Goal: Information Seeking & Learning: Learn about a topic

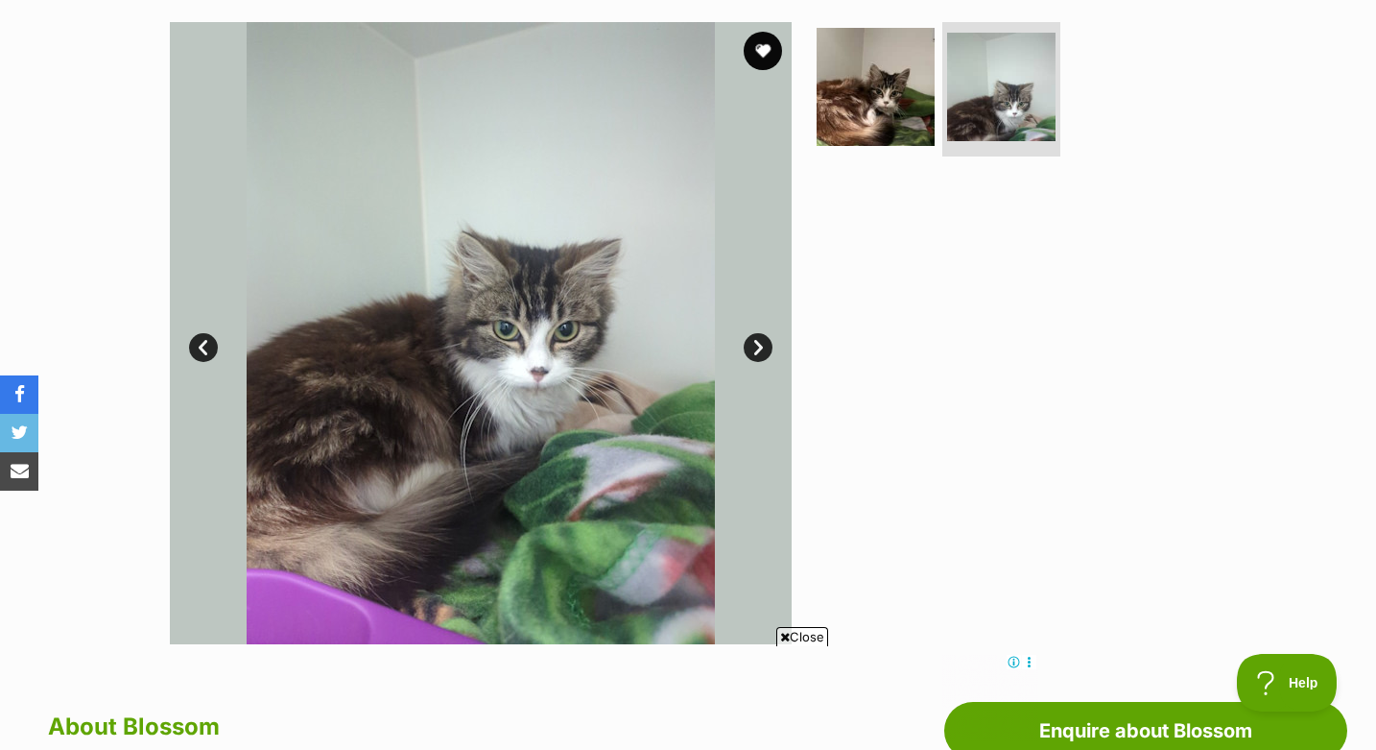
scroll to position [373, 0]
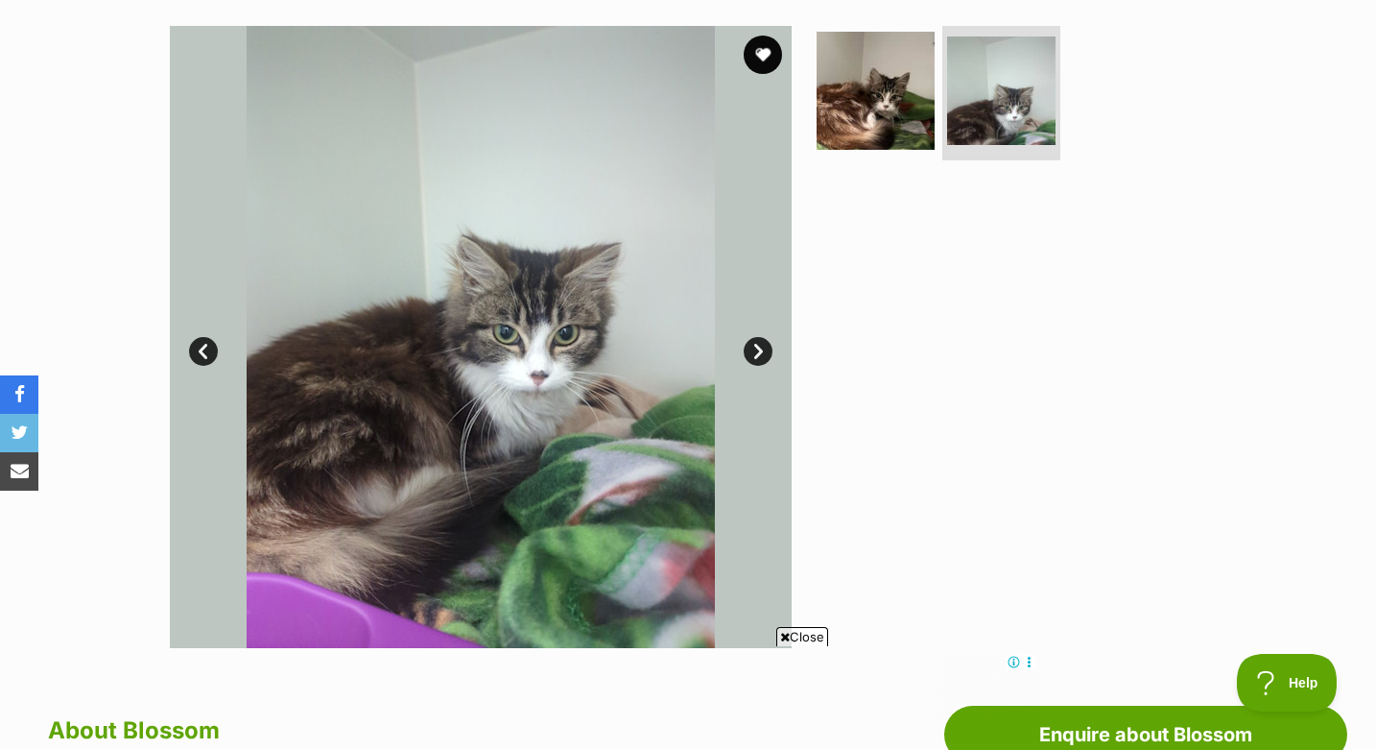
click at [203, 355] on link "Prev" at bounding box center [203, 351] width 29 height 29
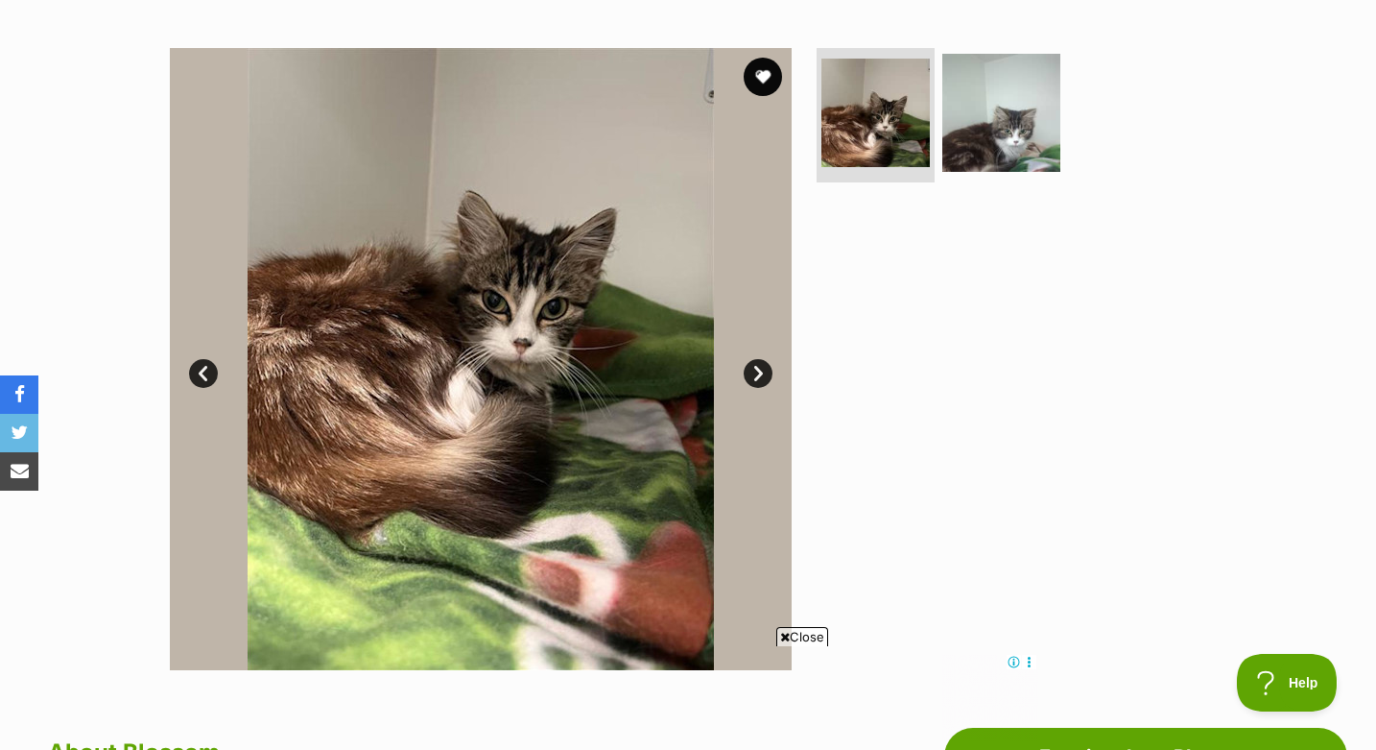
scroll to position [347, 0]
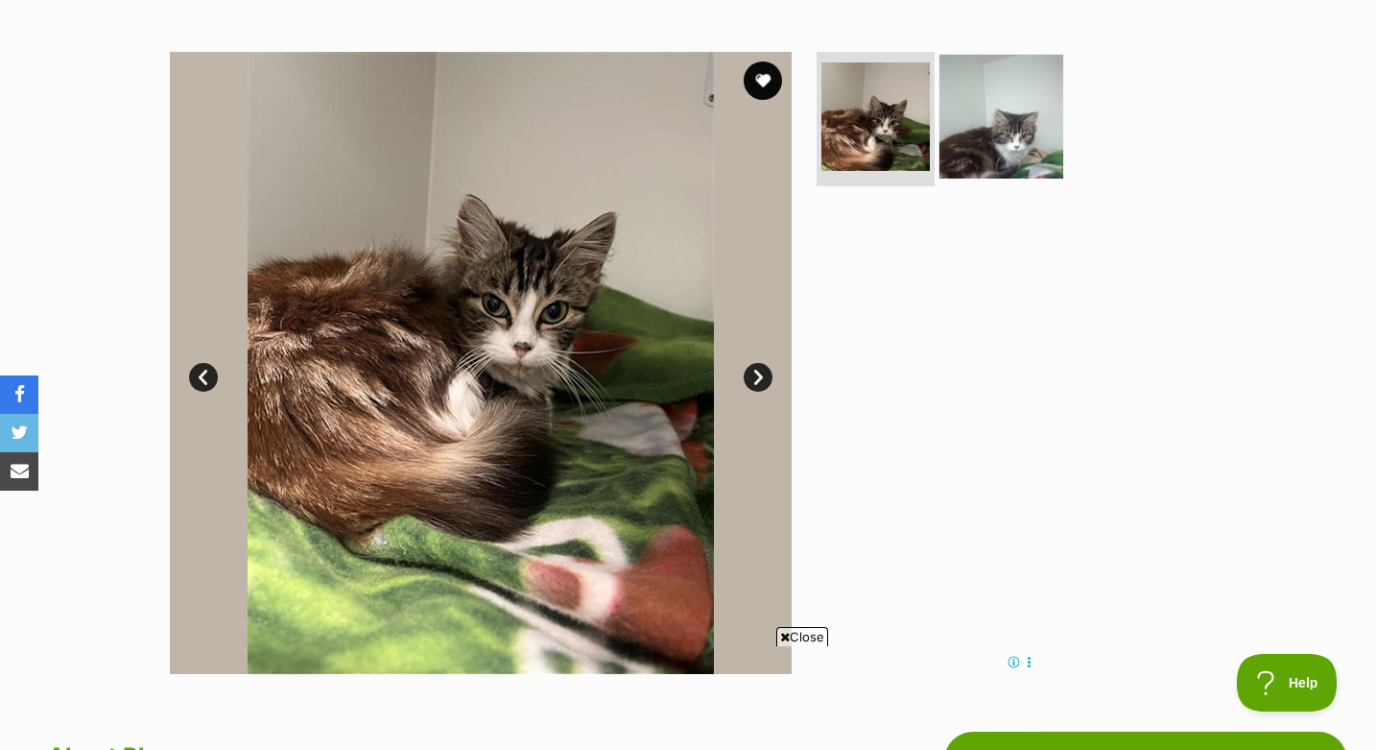
click at [1026, 165] on img at bounding box center [1002, 117] width 124 height 124
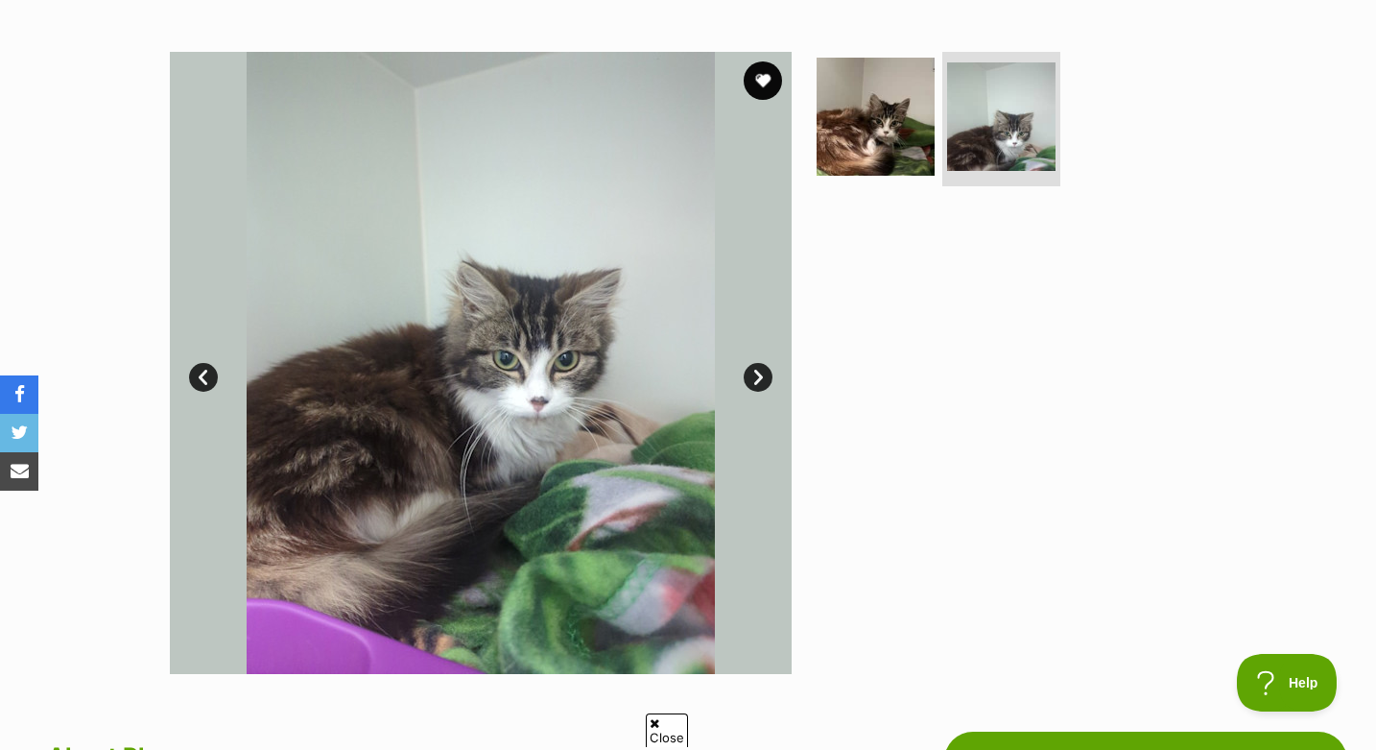
scroll to position [0, 0]
click at [882, 107] on img at bounding box center [876, 117] width 124 height 124
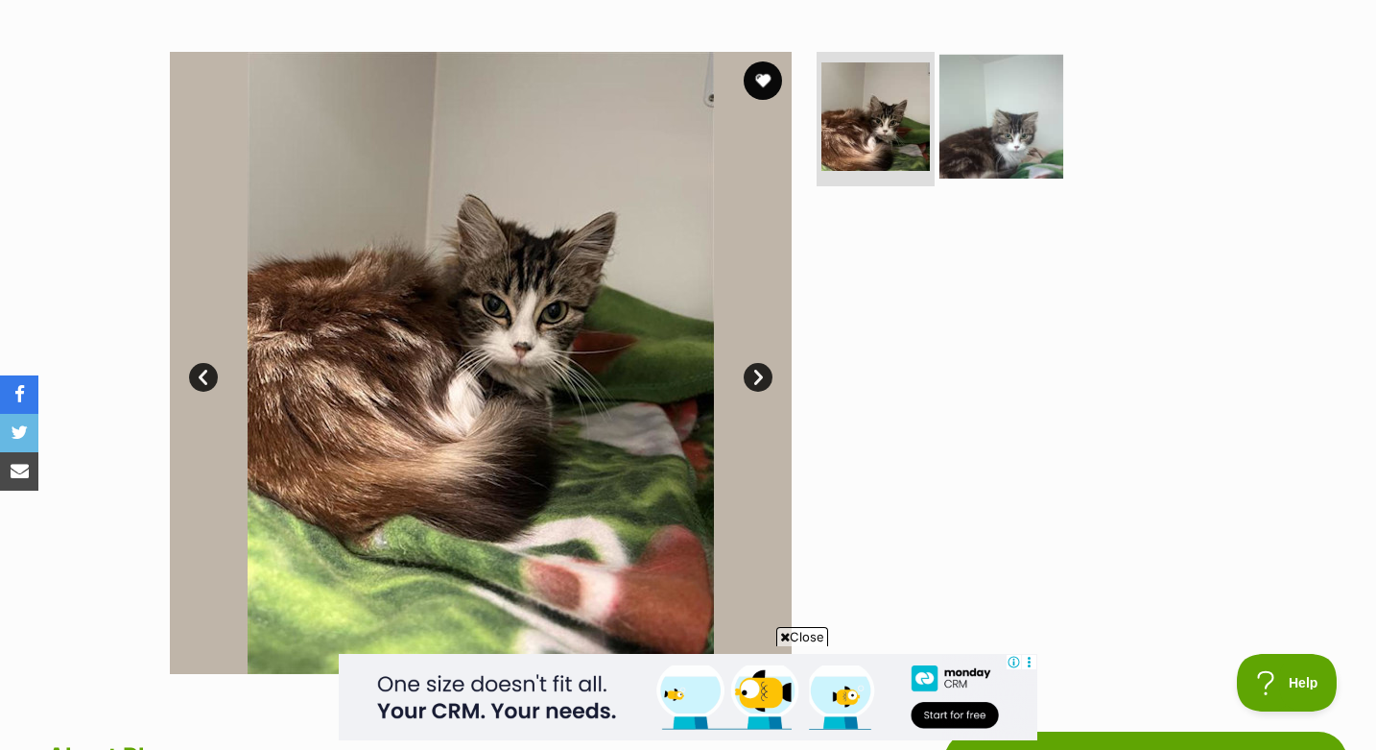
click at [1020, 101] on img at bounding box center [1002, 117] width 124 height 124
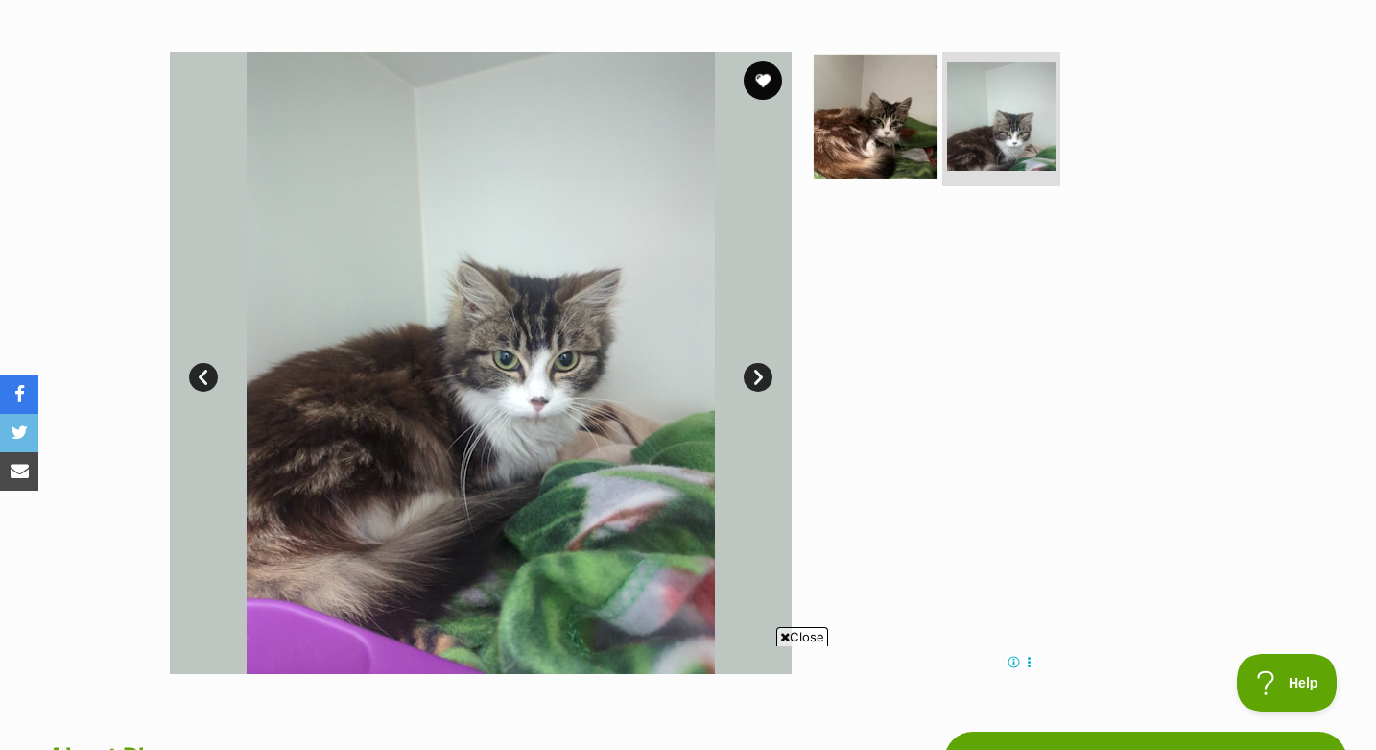
click at [886, 122] on img at bounding box center [876, 117] width 124 height 124
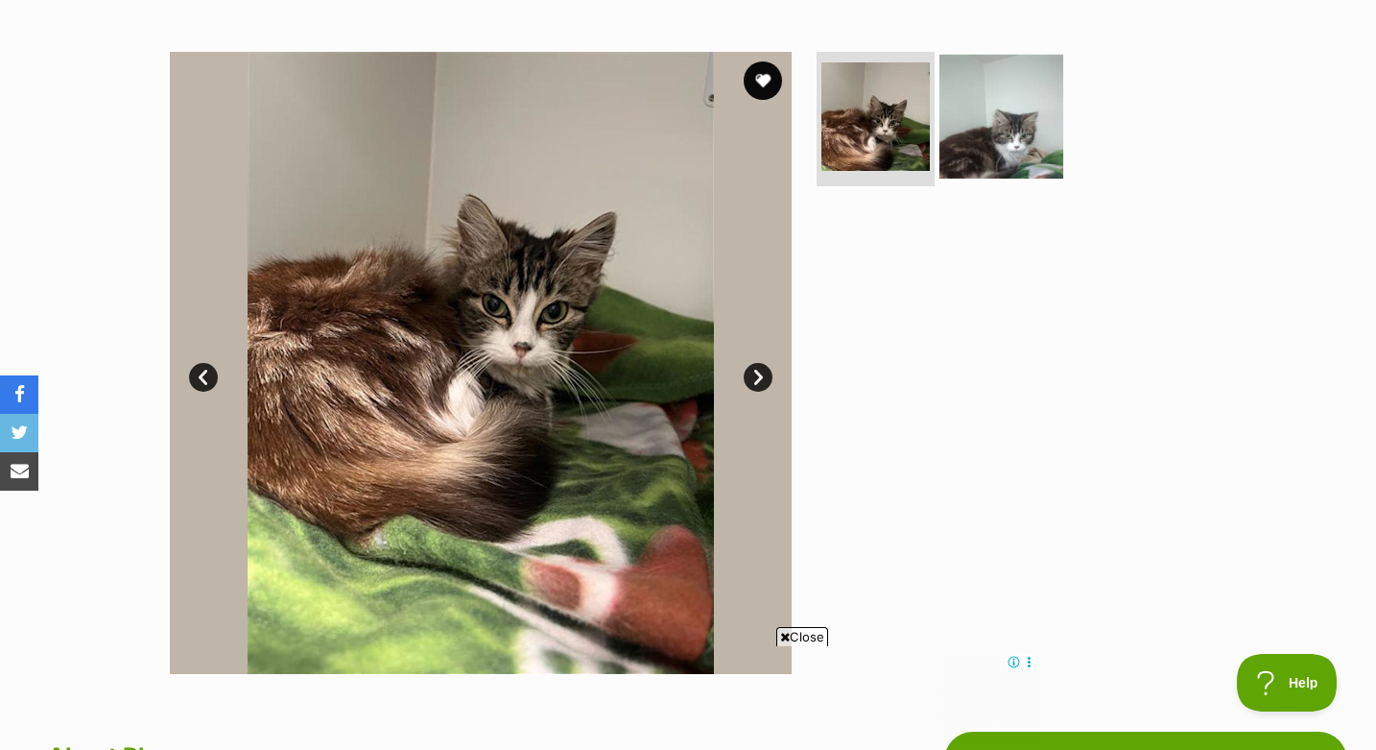
click at [1003, 116] on img at bounding box center [1002, 117] width 124 height 124
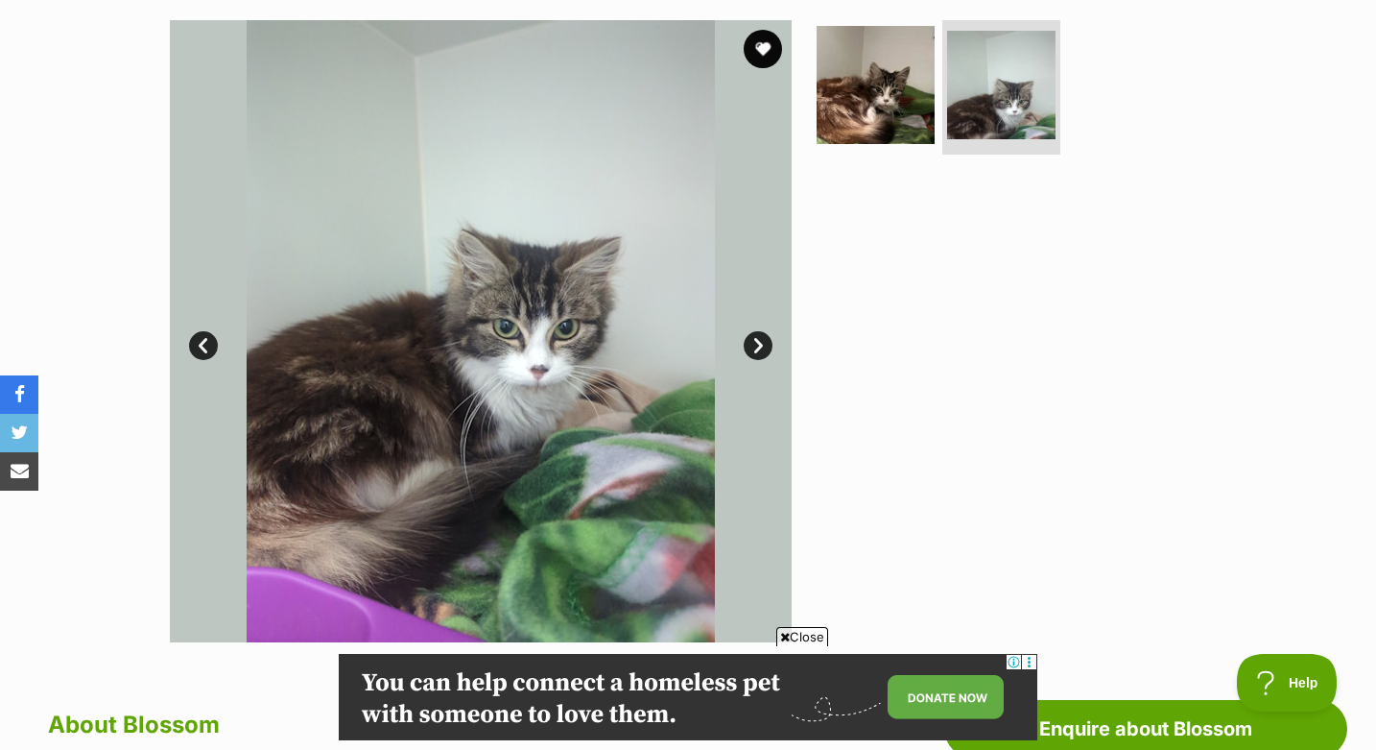
scroll to position [370, 0]
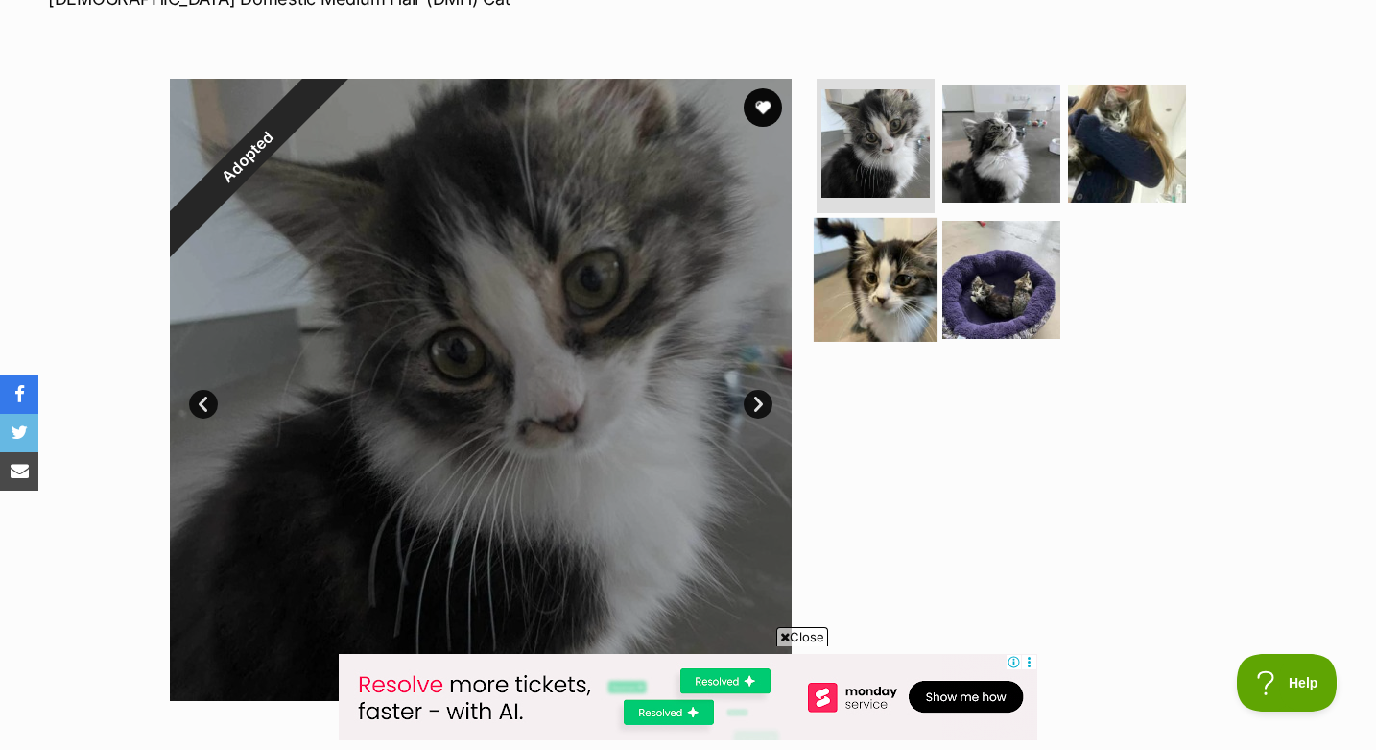
scroll to position [319, 0]
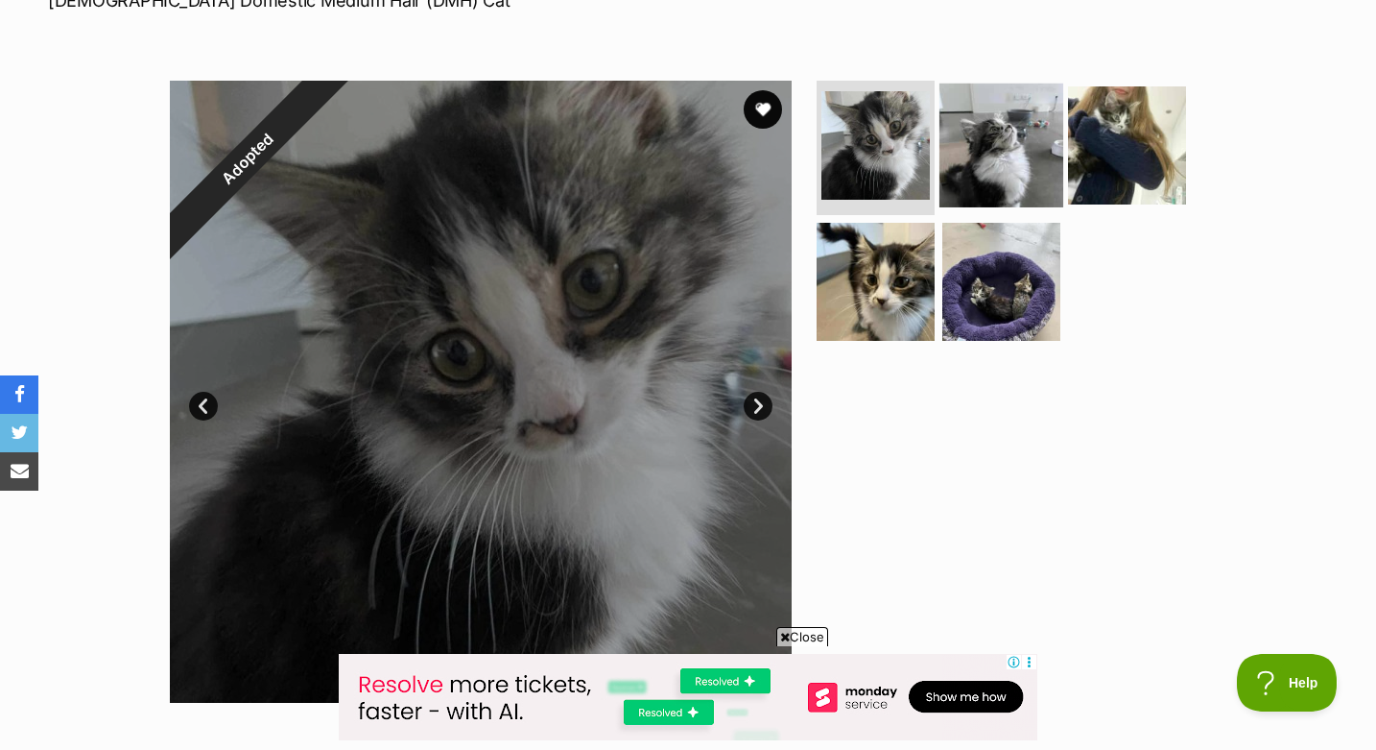
click at [992, 163] on img at bounding box center [1002, 146] width 124 height 124
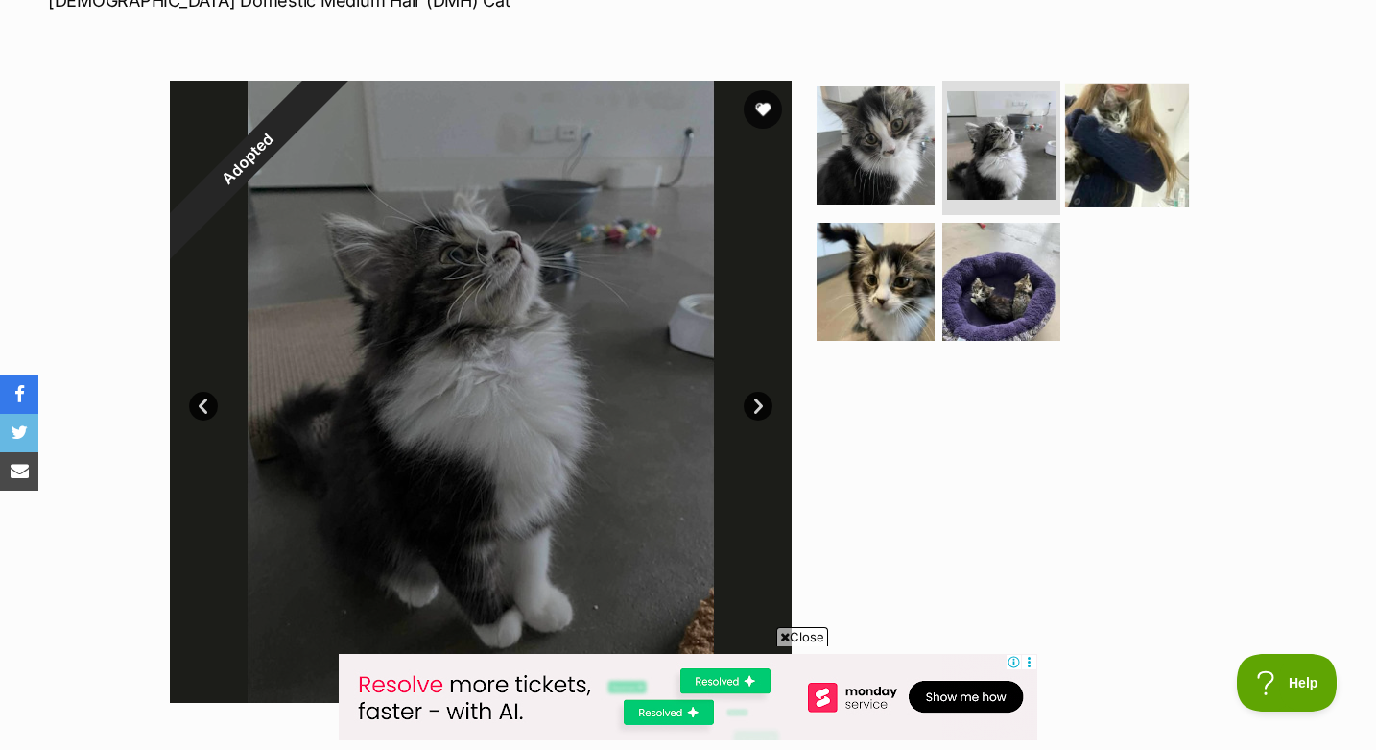
click at [1104, 156] on img at bounding box center [1127, 146] width 124 height 124
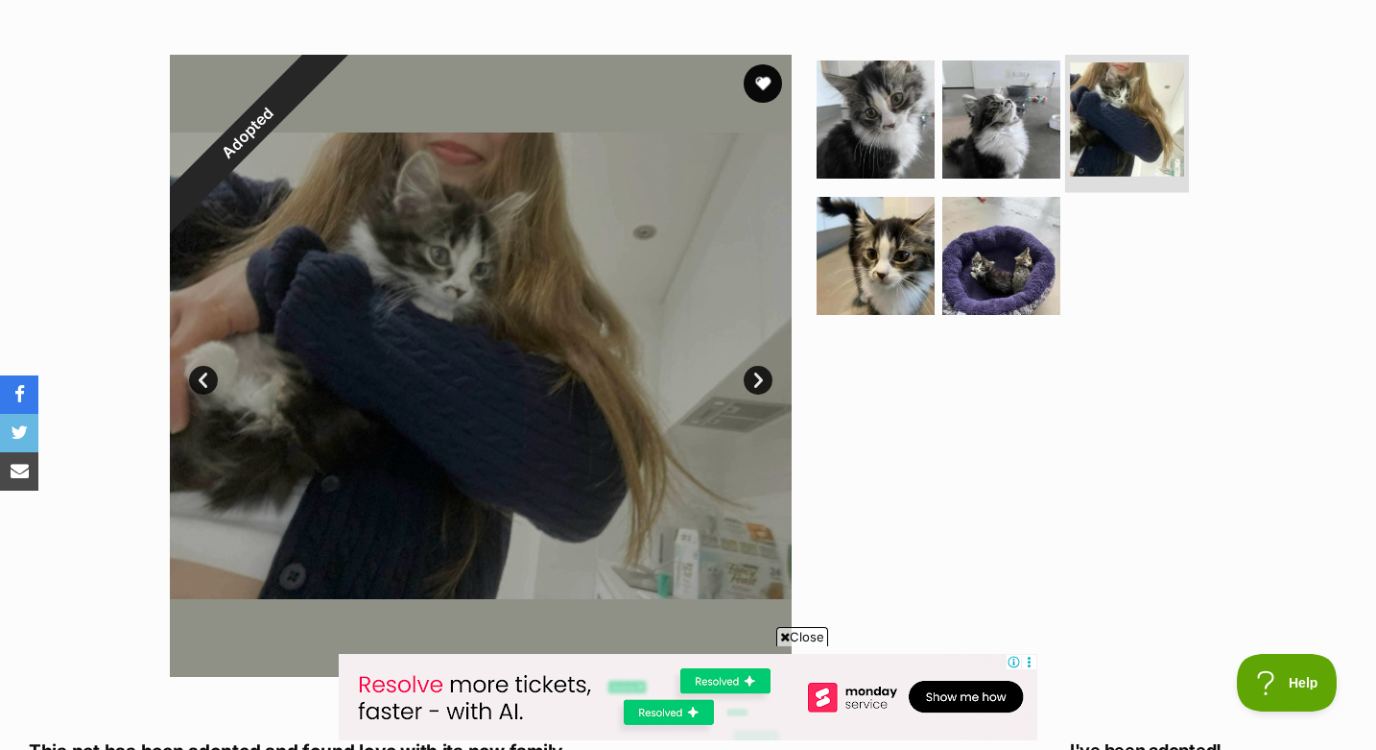
scroll to position [356, 0]
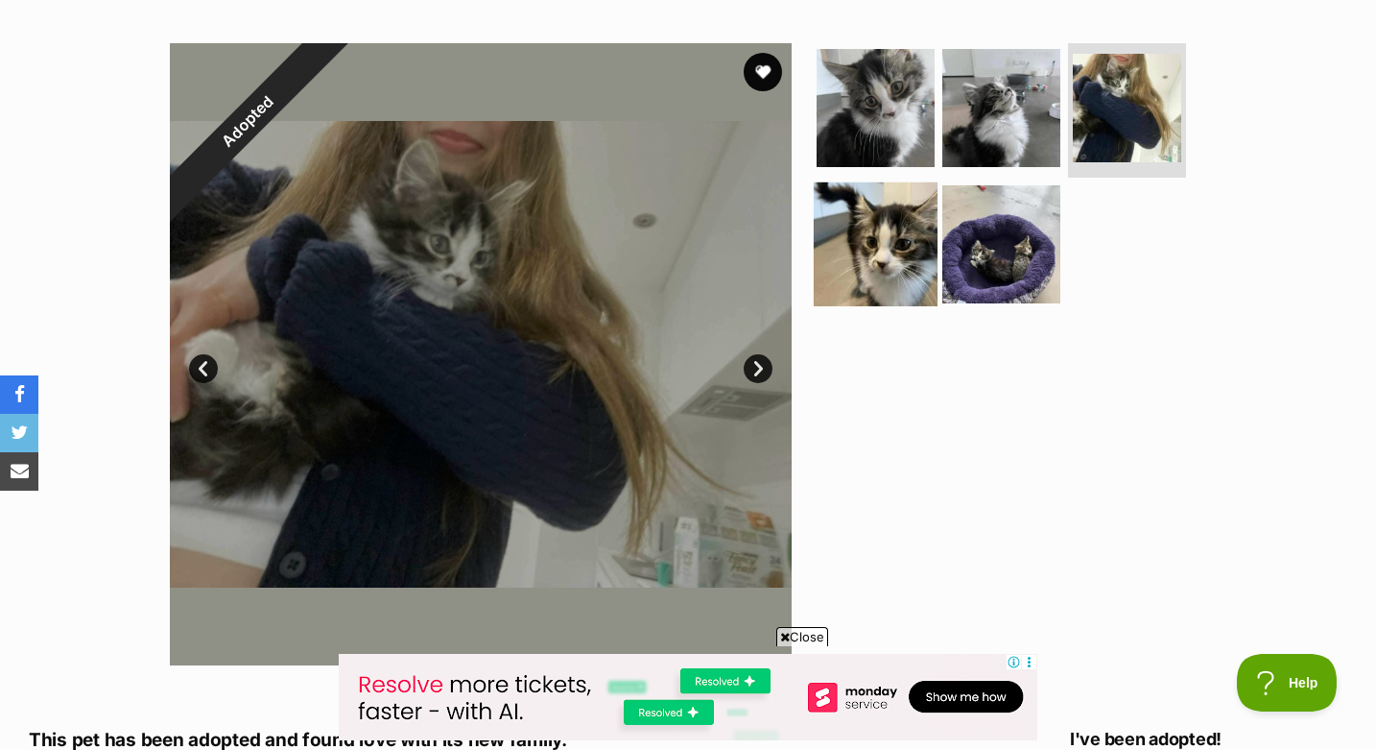
click at [870, 260] on img at bounding box center [876, 243] width 124 height 124
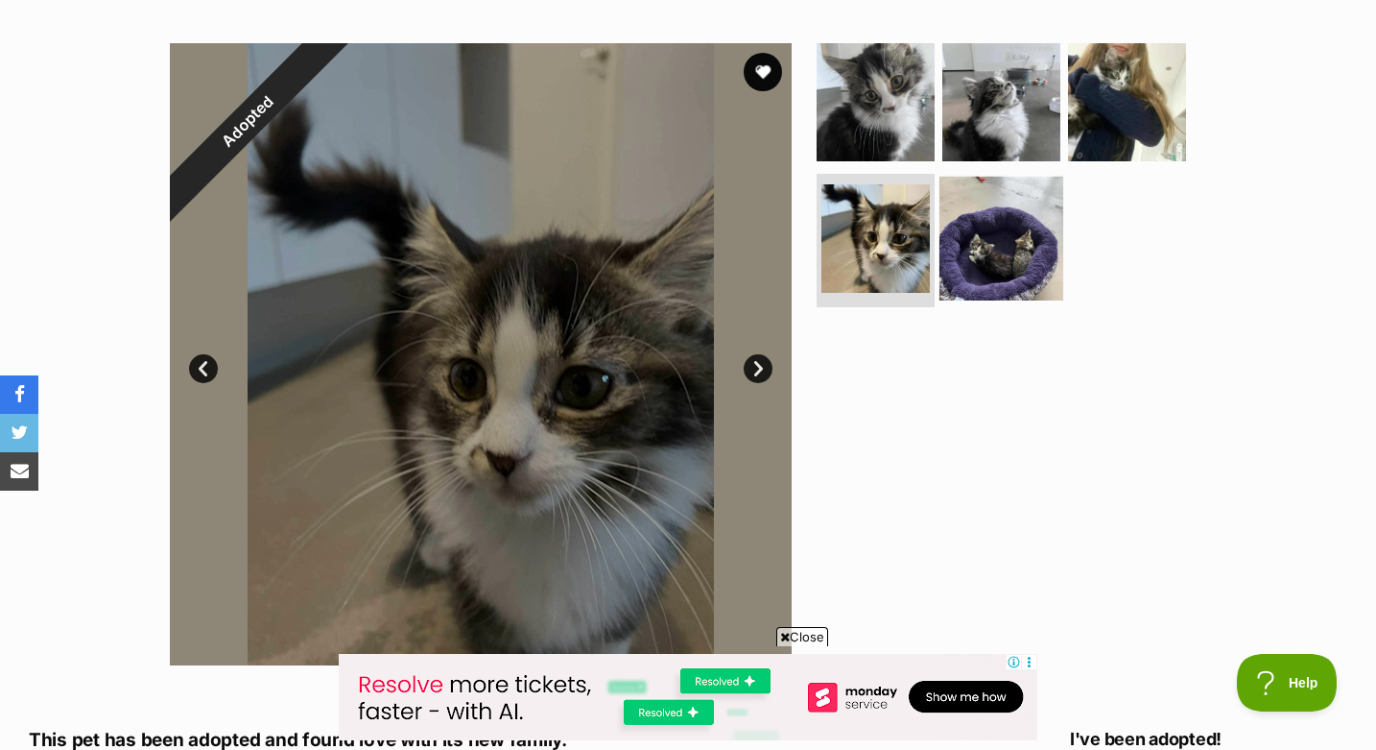
click at [971, 270] on img at bounding box center [1002, 238] width 124 height 124
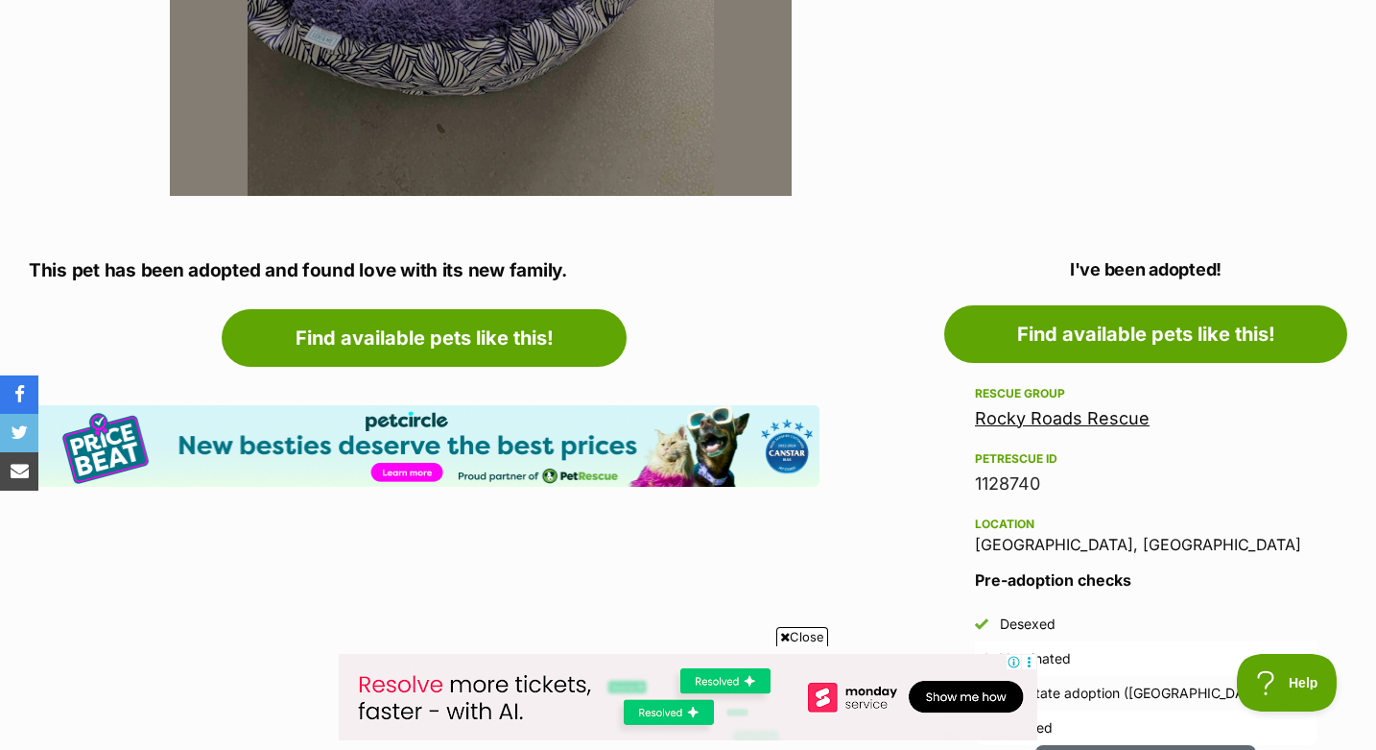
scroll to position [829, 0]
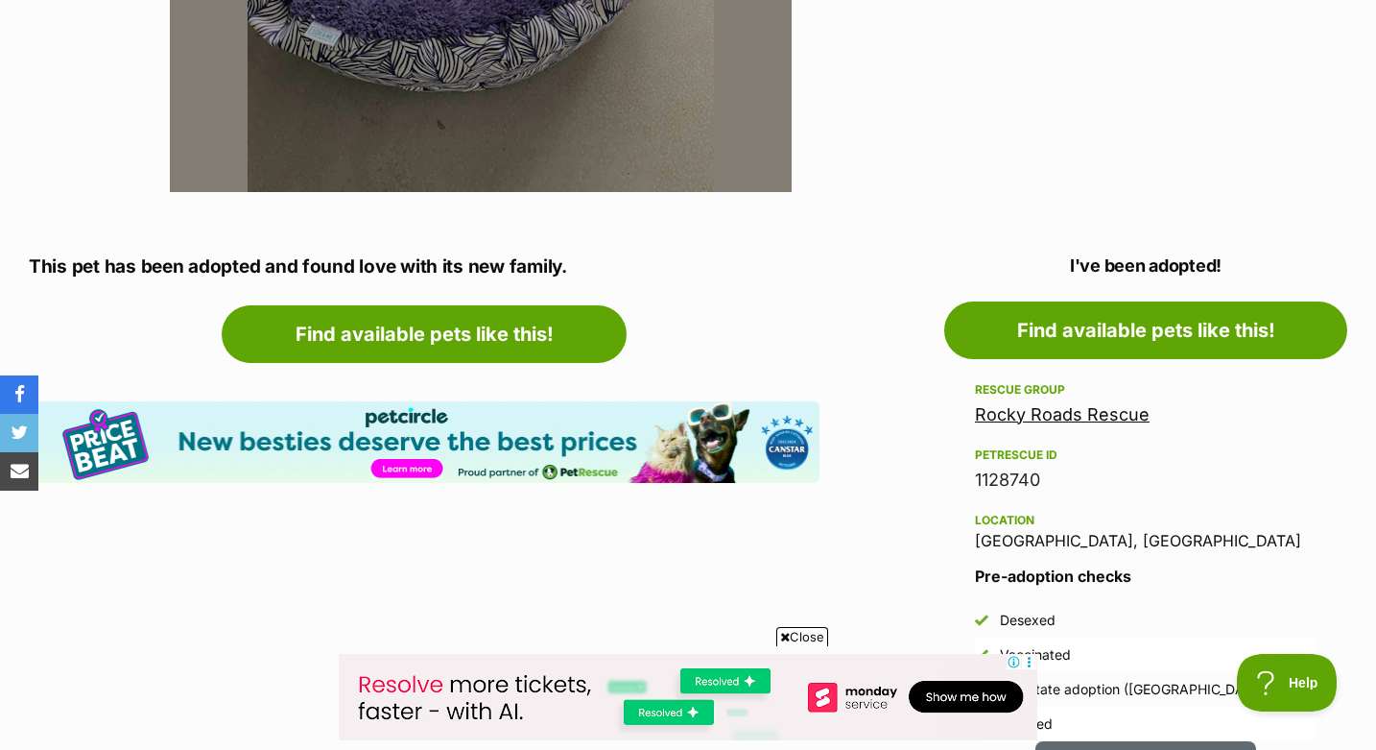
click at [1046, 415] on link "Rocky Roads Rescue" at bounding box center [1062, 414] width 175 height 20
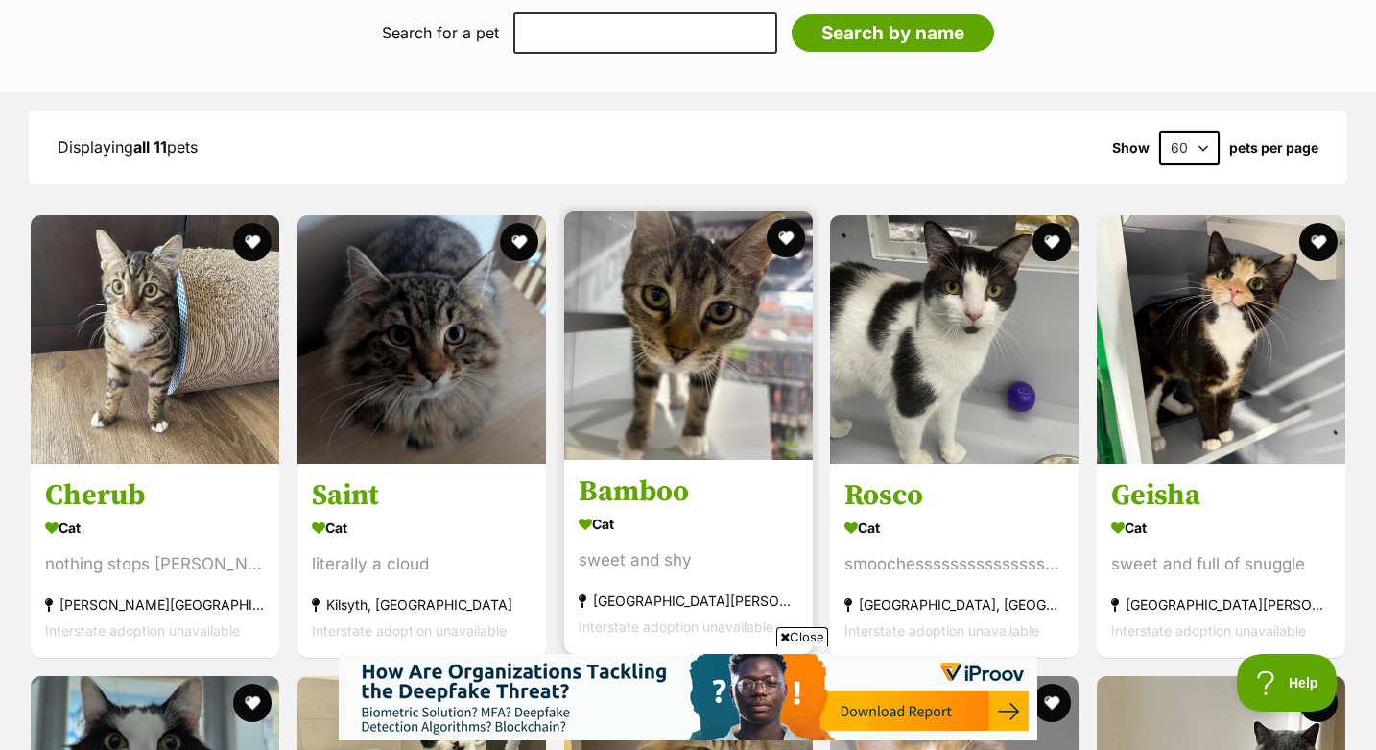
scroll to position [1590, 0]
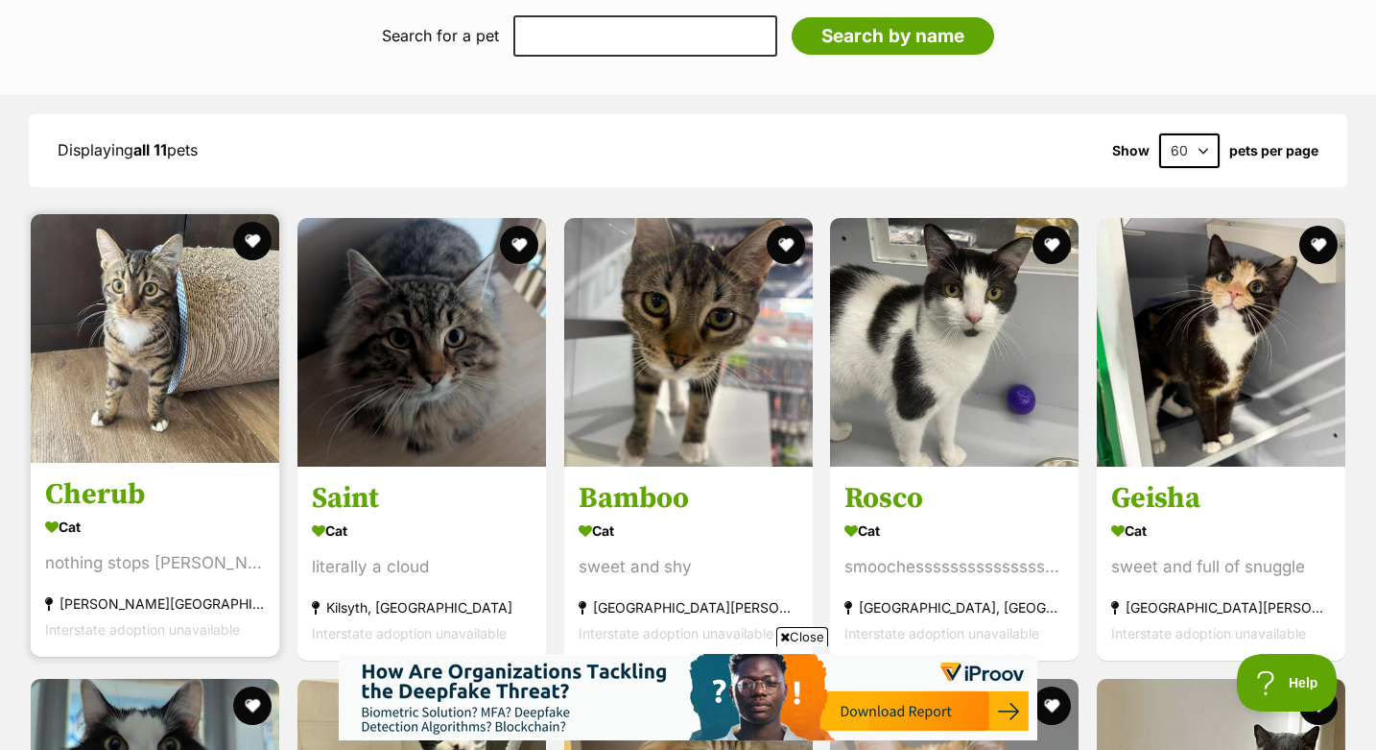
click at [100, 485] on h3 "Cherub" at bounding box center [155, 494] width 220 height 36
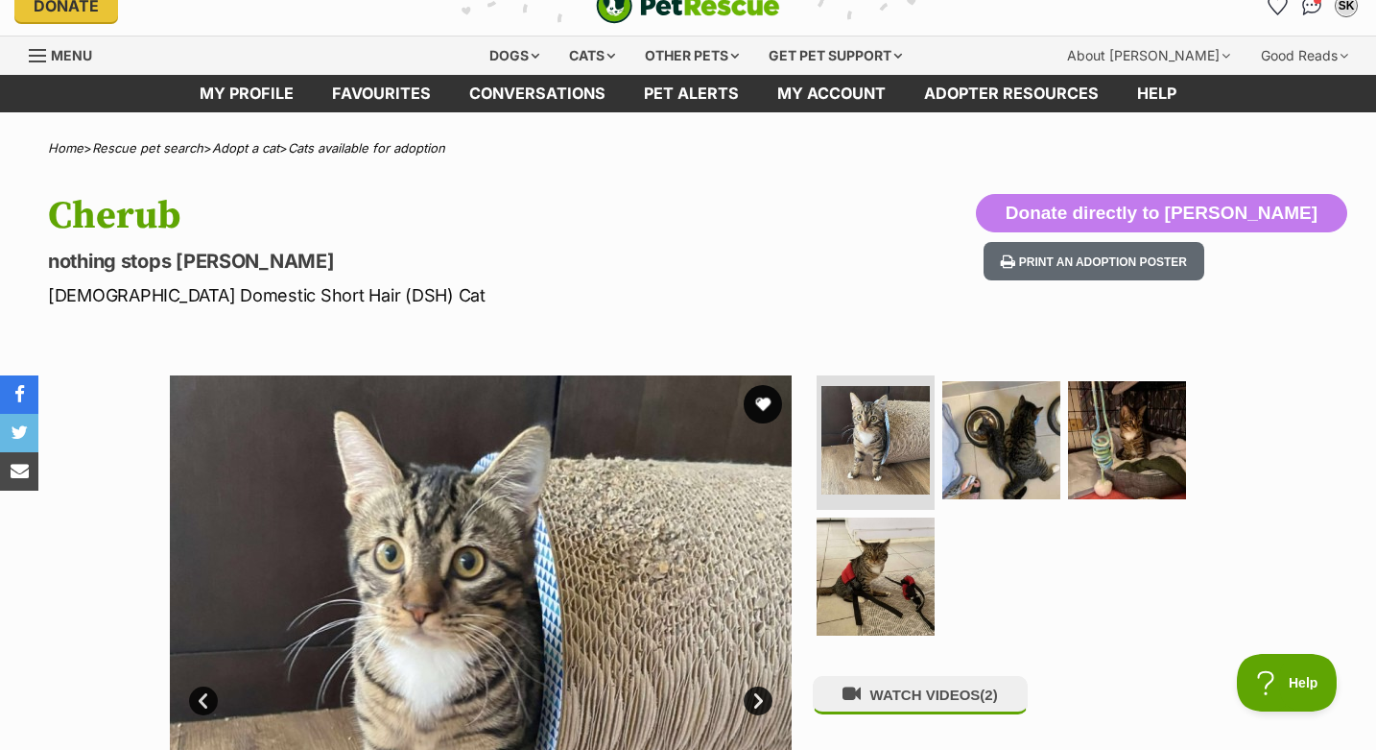
scroll to position [31, 0]
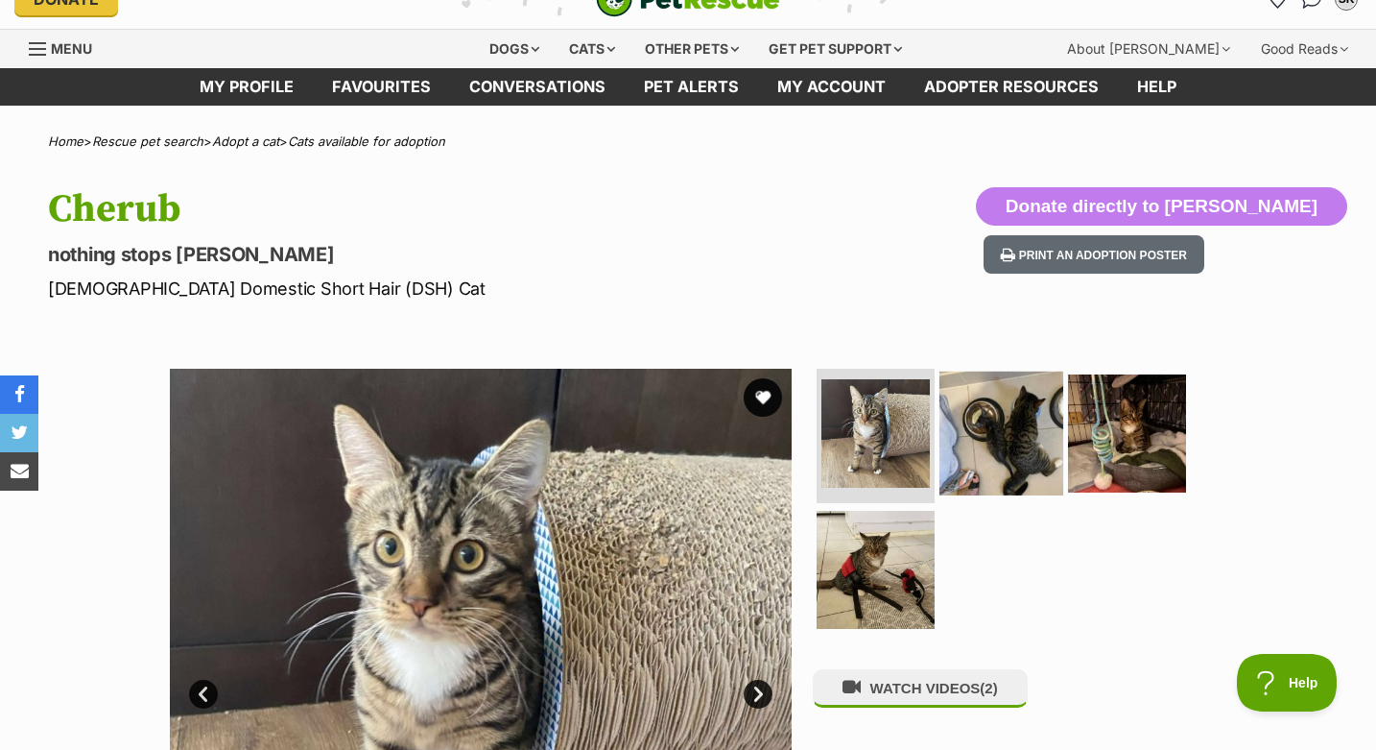
click at [967, 469] on img at bounding box center [1002, 433] width 124 height 124
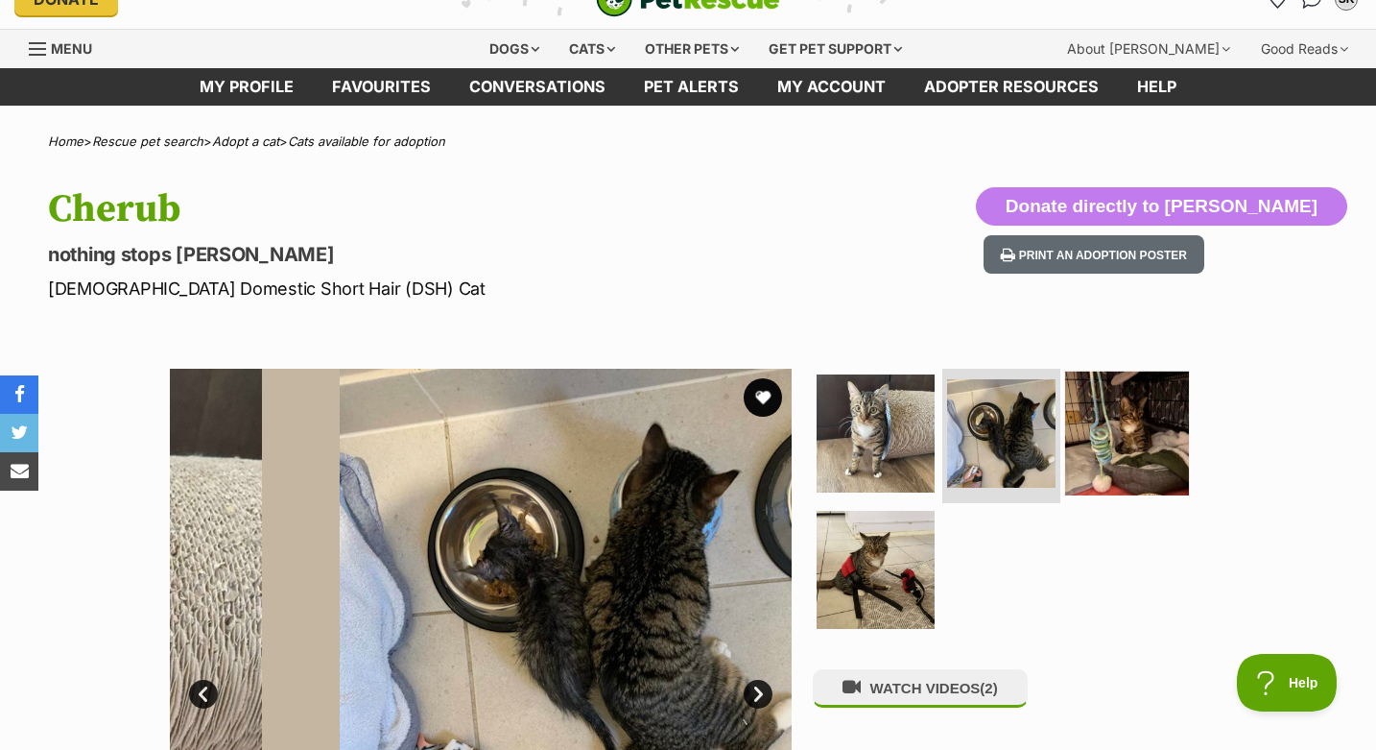
scroll to position [0, 0]
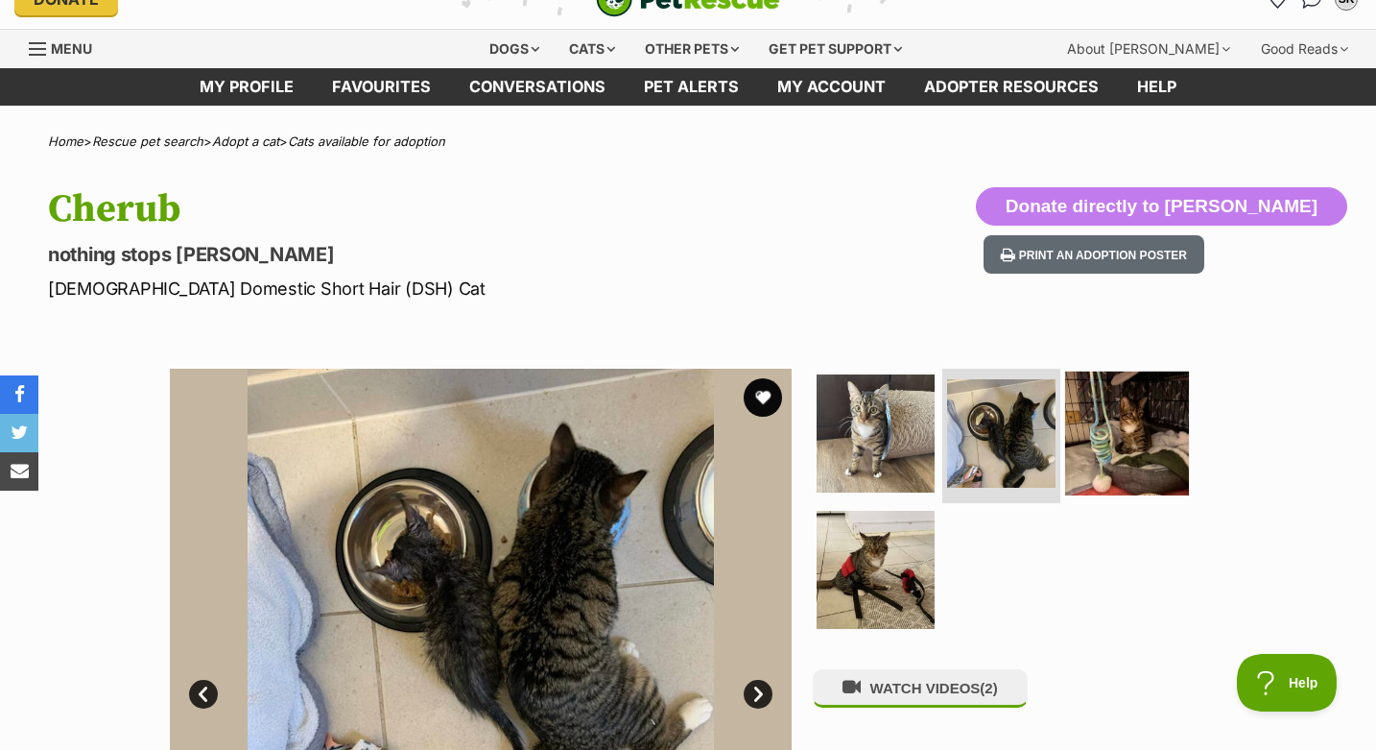
click at [1127, 432] on img at bounding box center [1127, 433] width 124 height 124
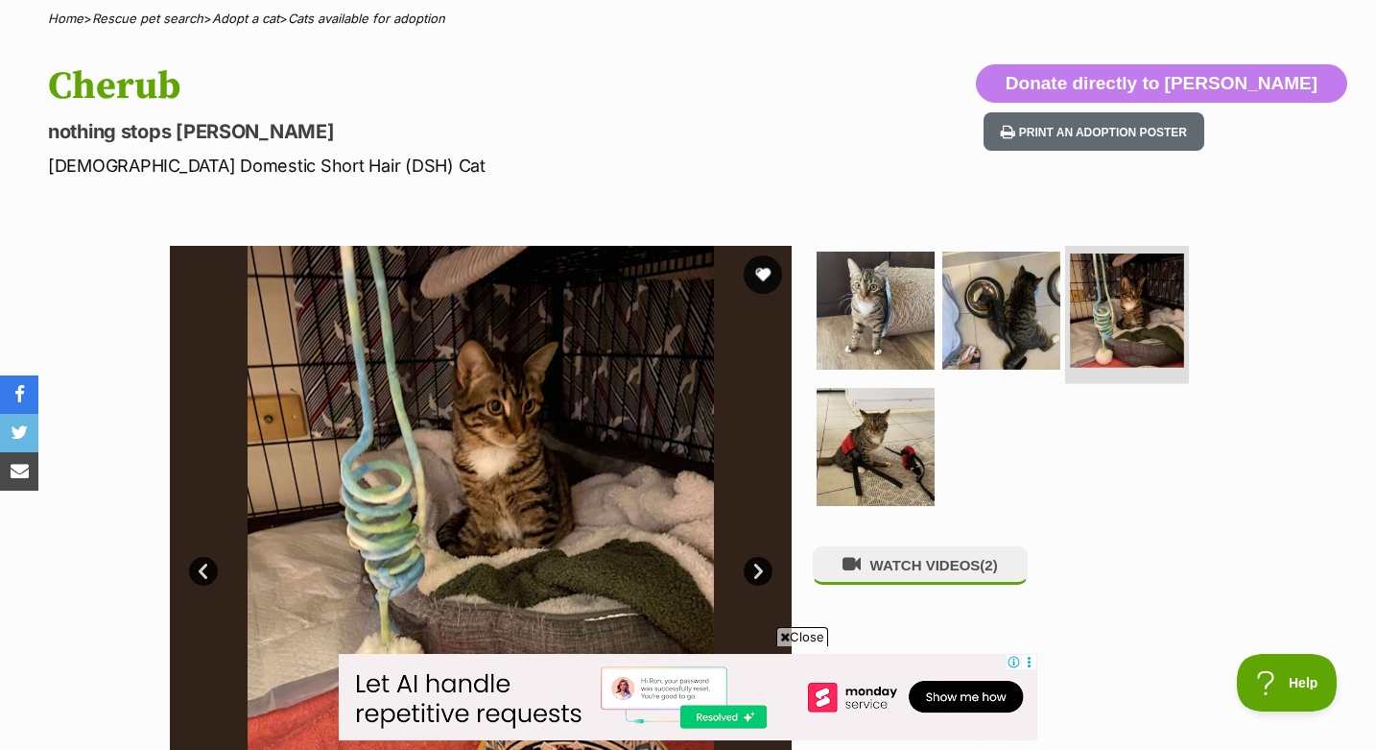
scroll to position [157, 0]
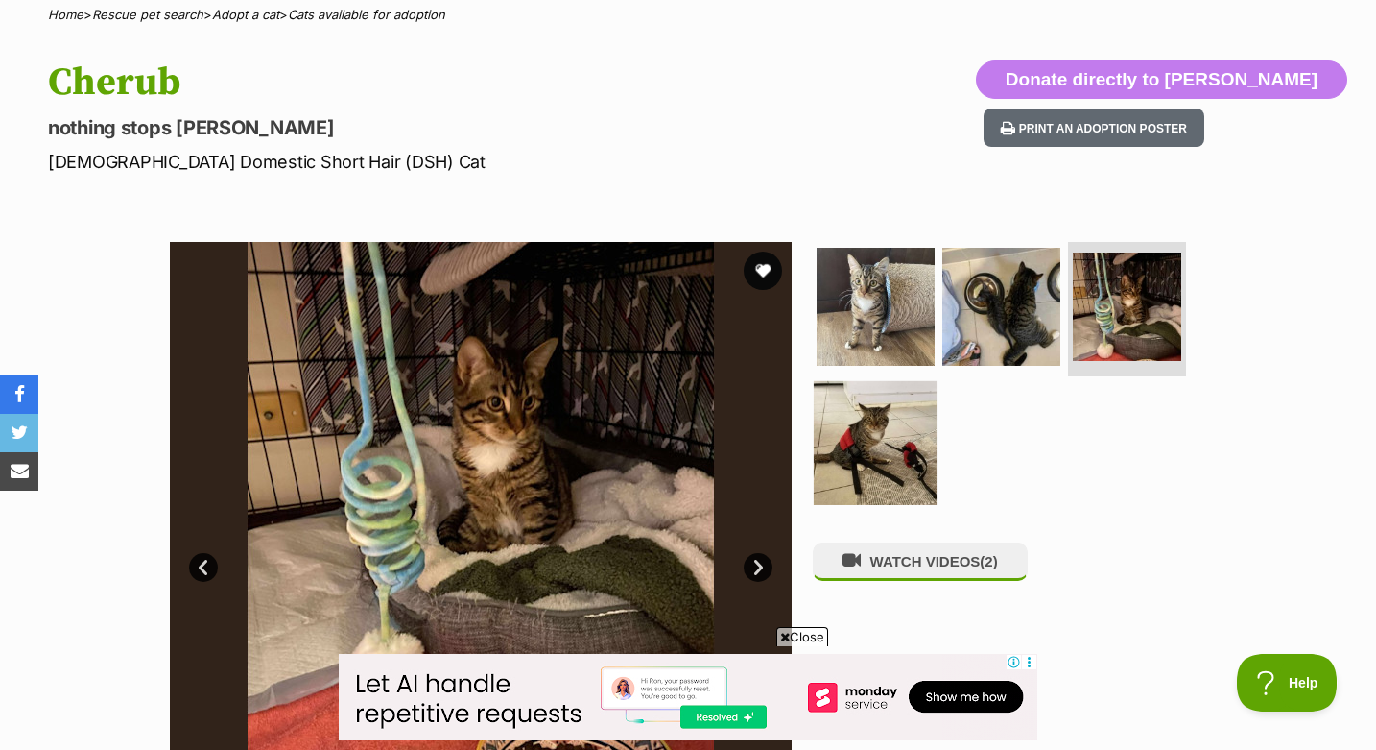
click at [908, 436] on img at bounding box center [876, 442] width 124 height 124
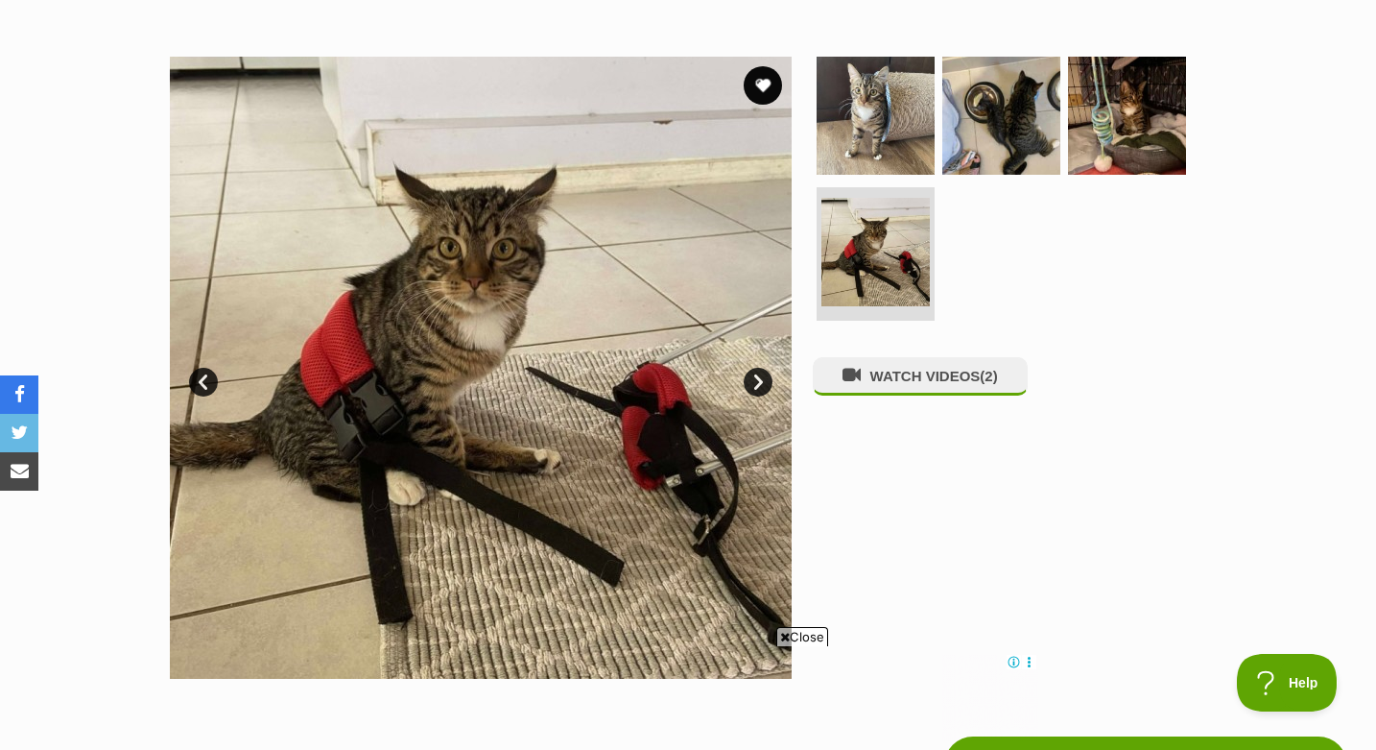
scroll to position [0, 0]
click at [978, 139] on img at bounding box center [1002, 116] width 124 height 124
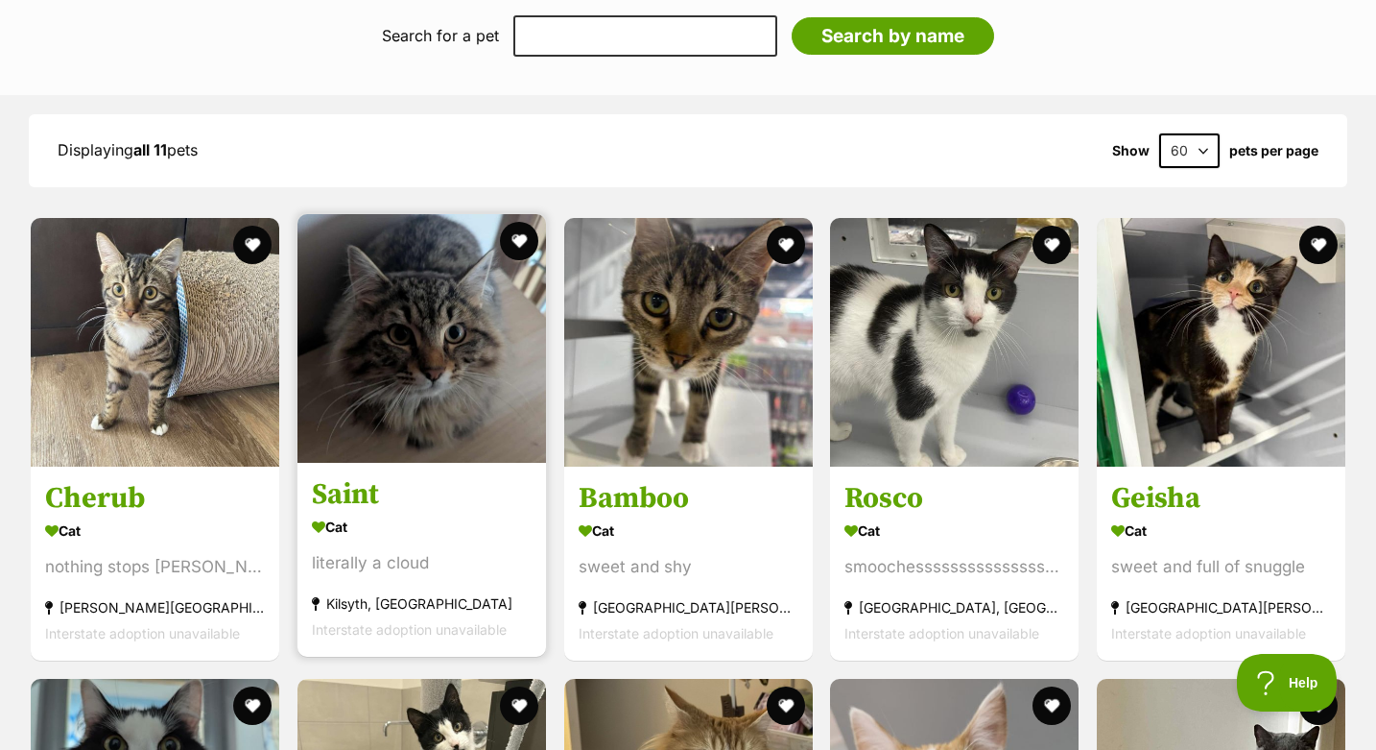
click at [363, 494] on h3 "Saint" at bounding box center [422, 494] width 220 height 36
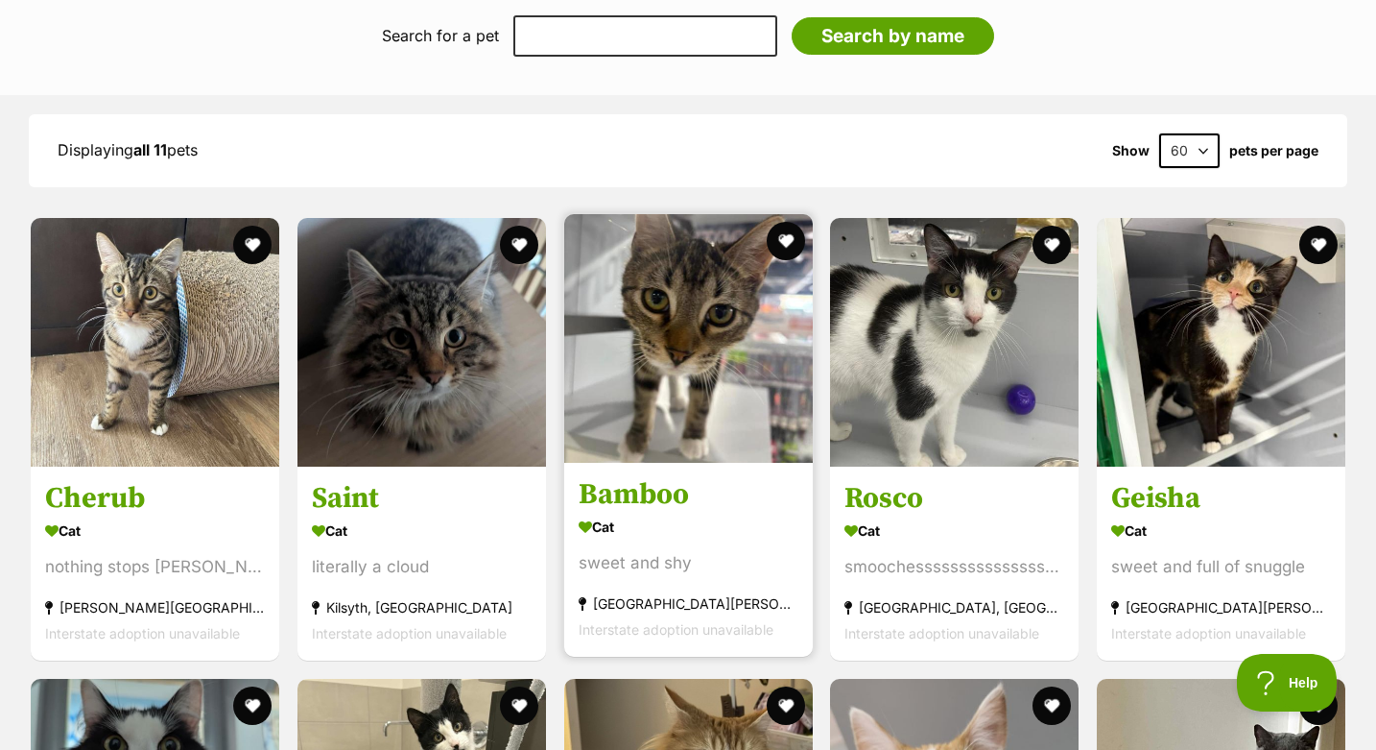
click at [734, 394] on img at bounding box center [688, 338] width 249 height 249
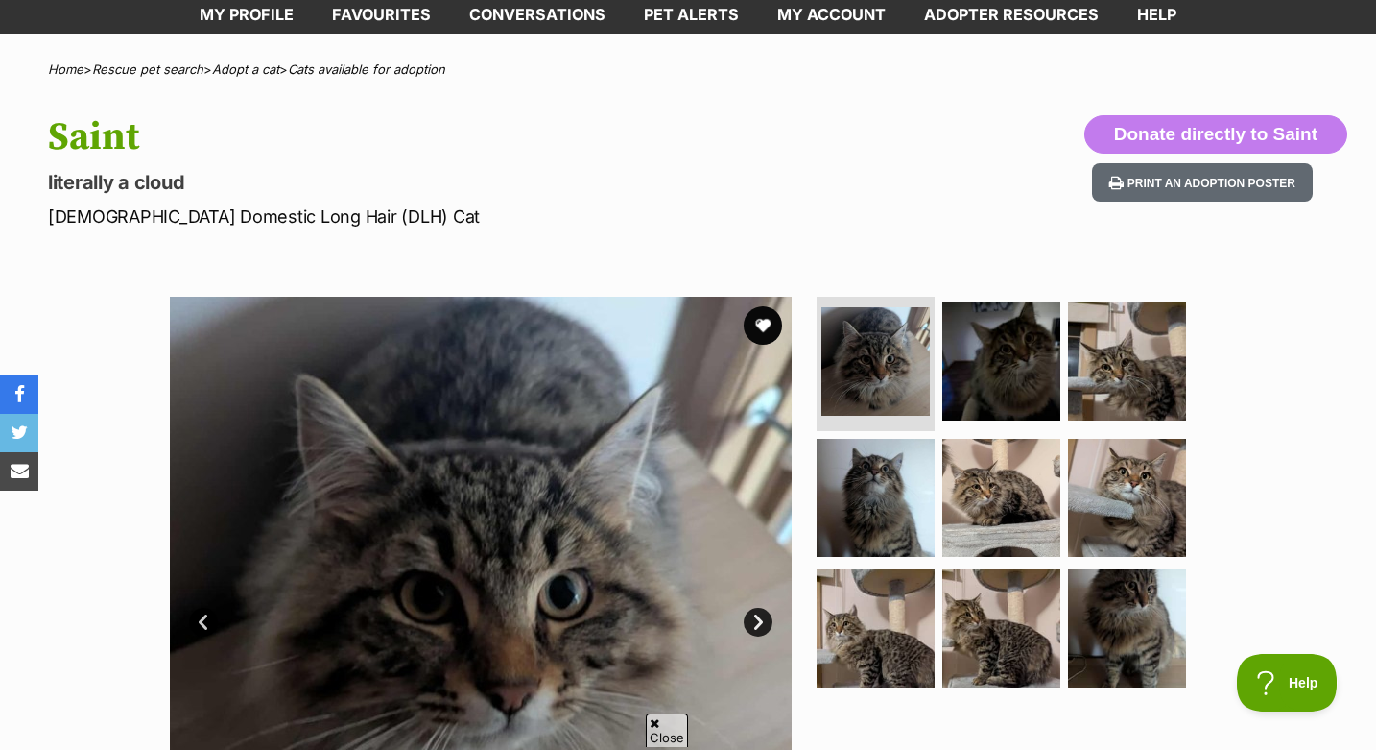
scroll to position [148, 0]
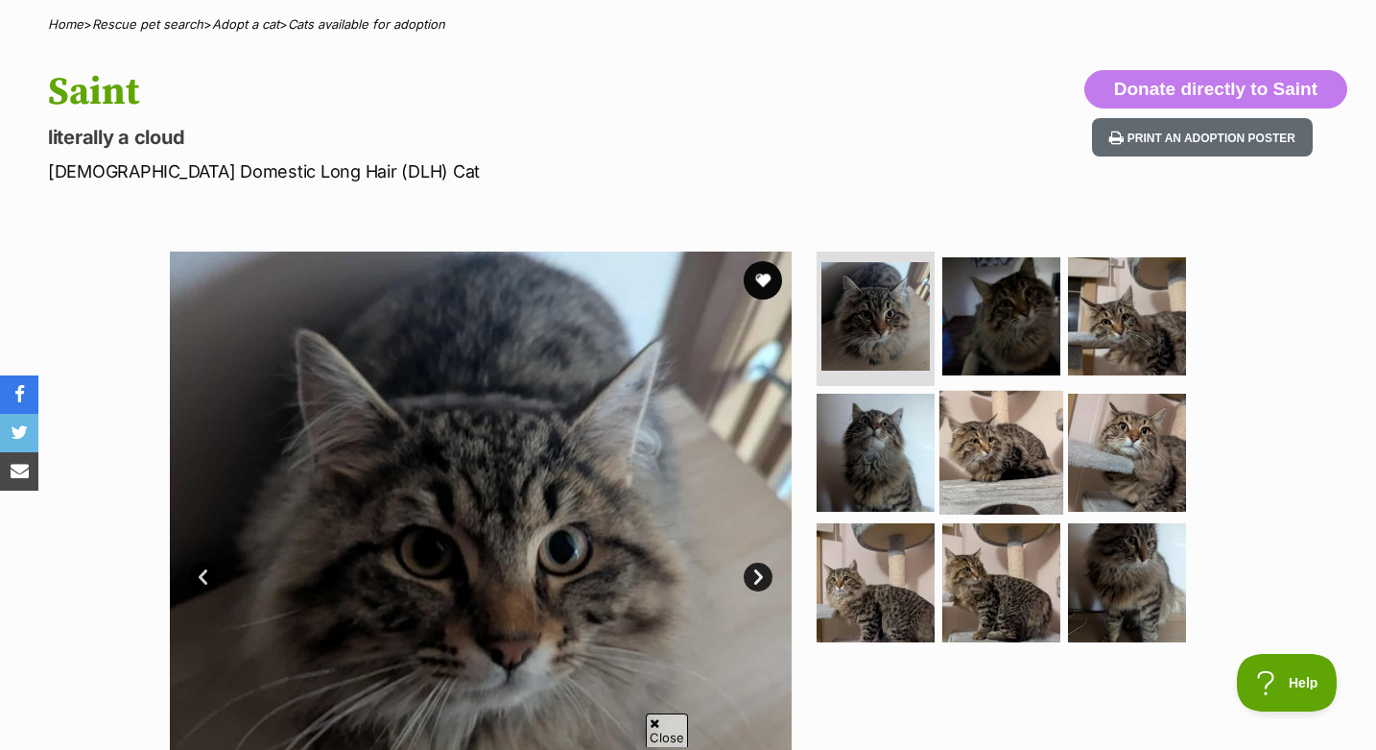
click at [997, 471] on img at bounding box center [1002, 452] width 124 height 124
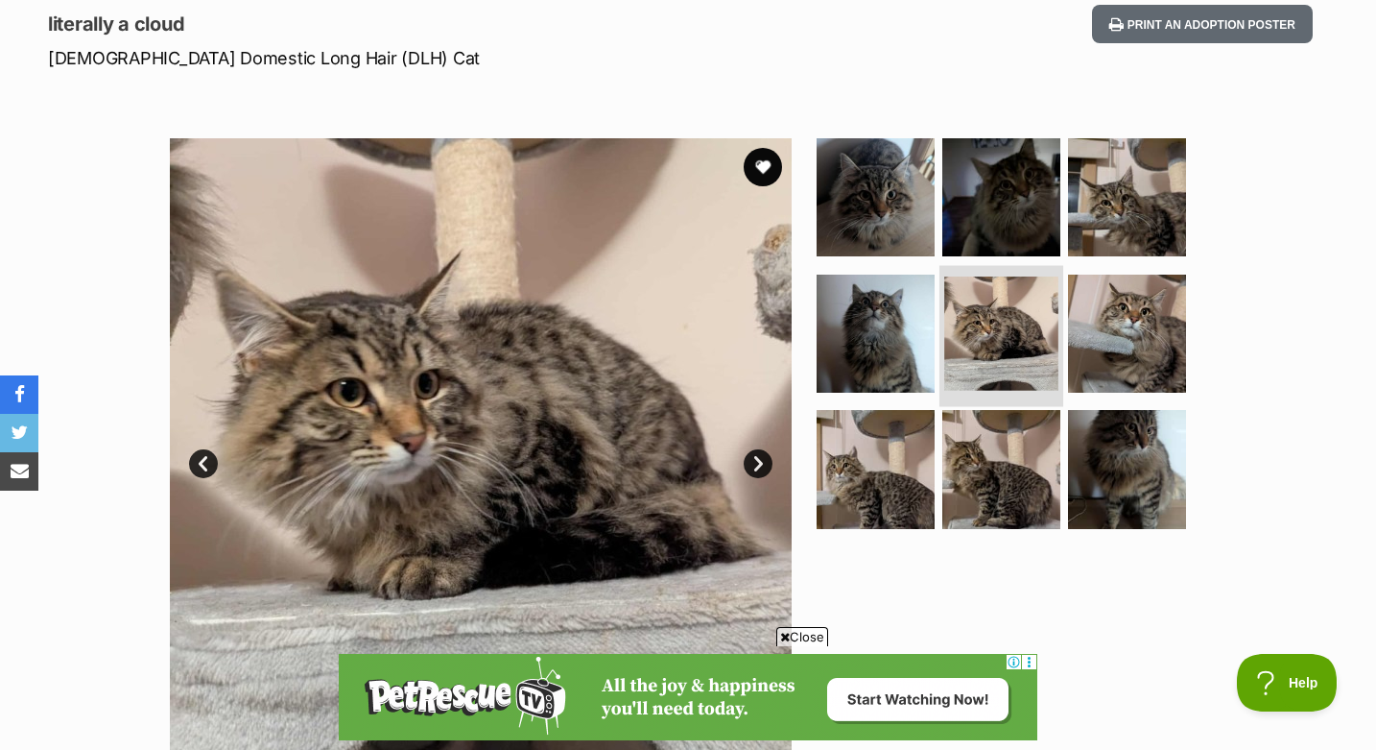
scroll to position [0, 0]
click at [997, 471] on img at bounding box center [1002, 469] width 118 height 118
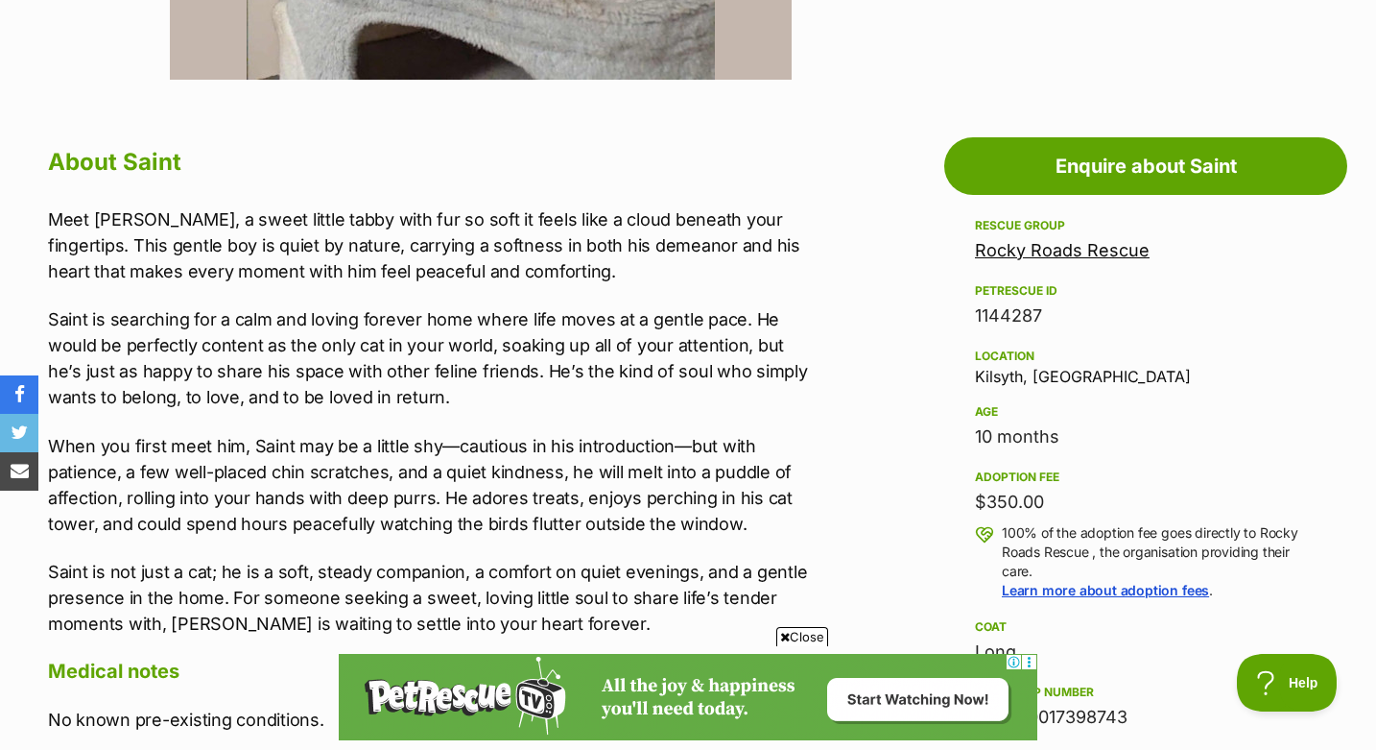
scroll to position [977, 0]
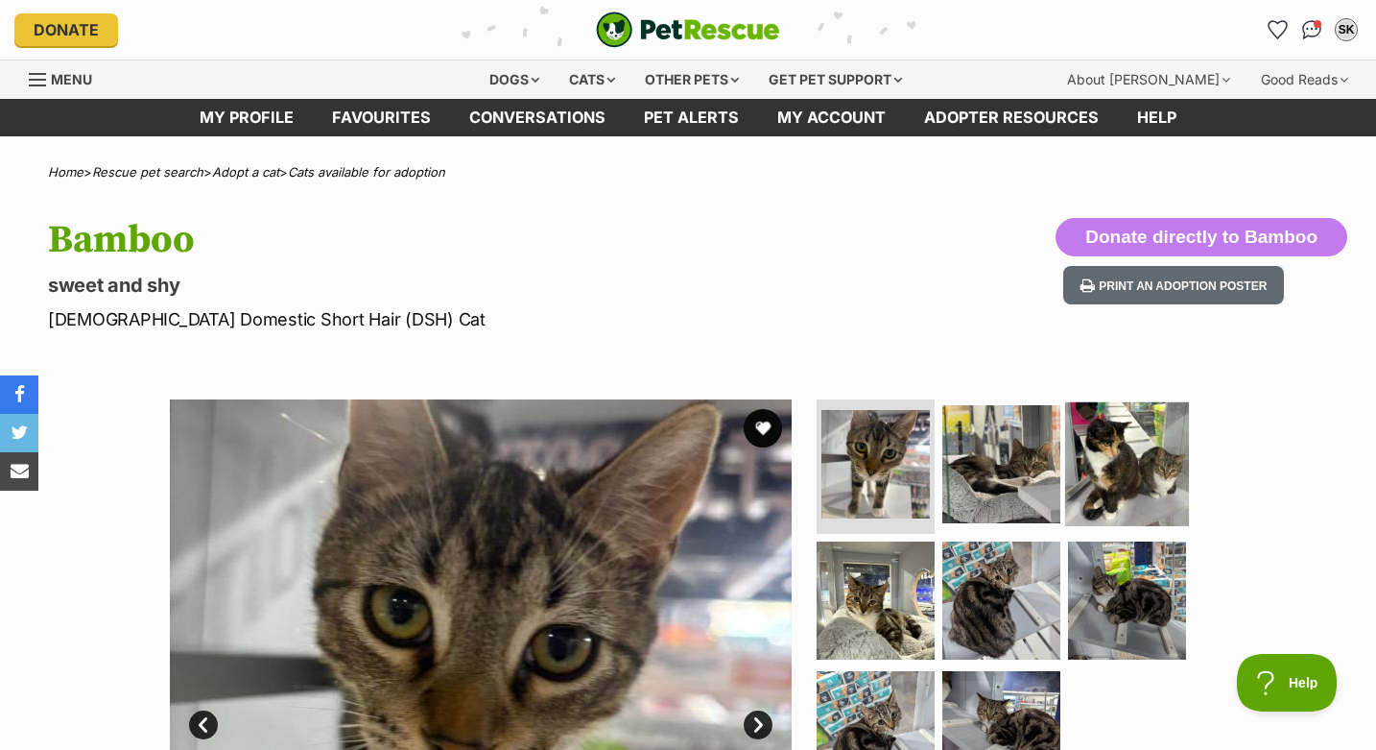
click at [1126, 493] on img at bounding box center [1127, 464] width 124 height 124
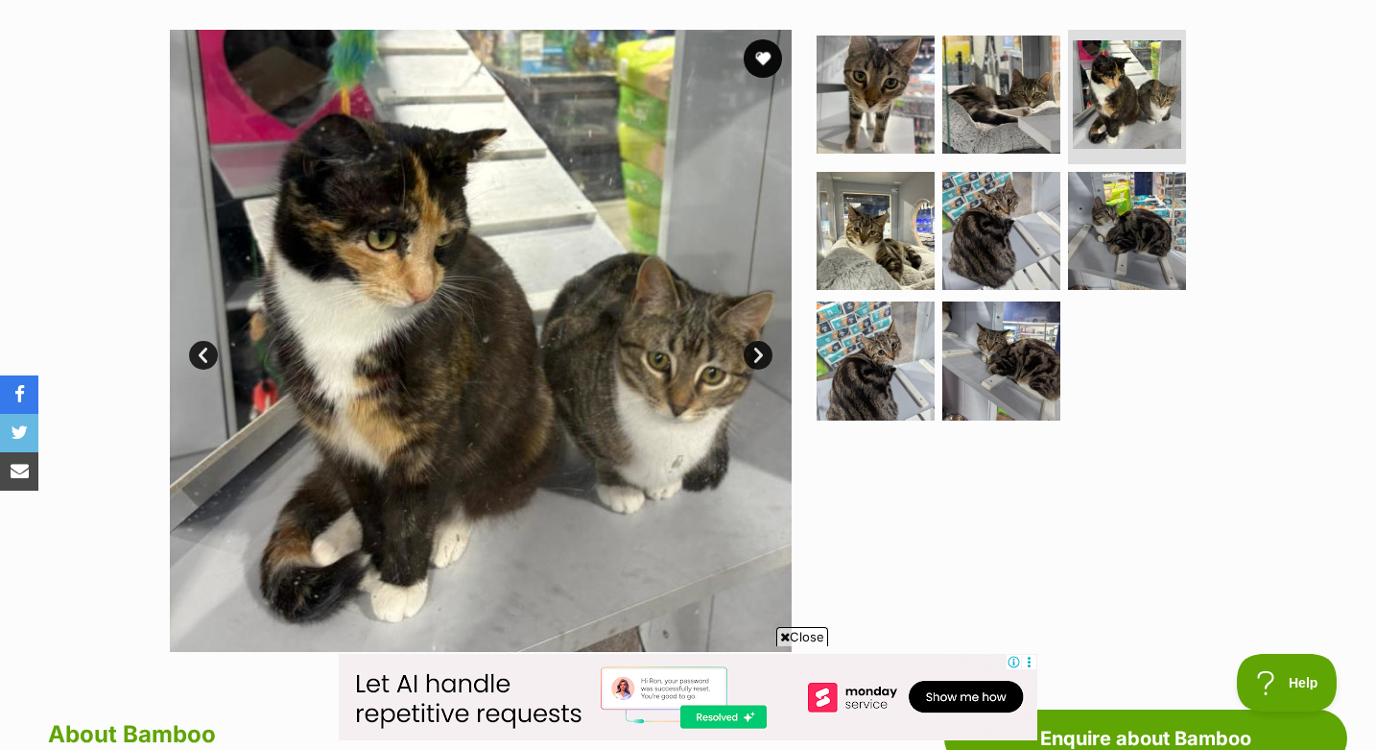
scroll to position [351, 0]
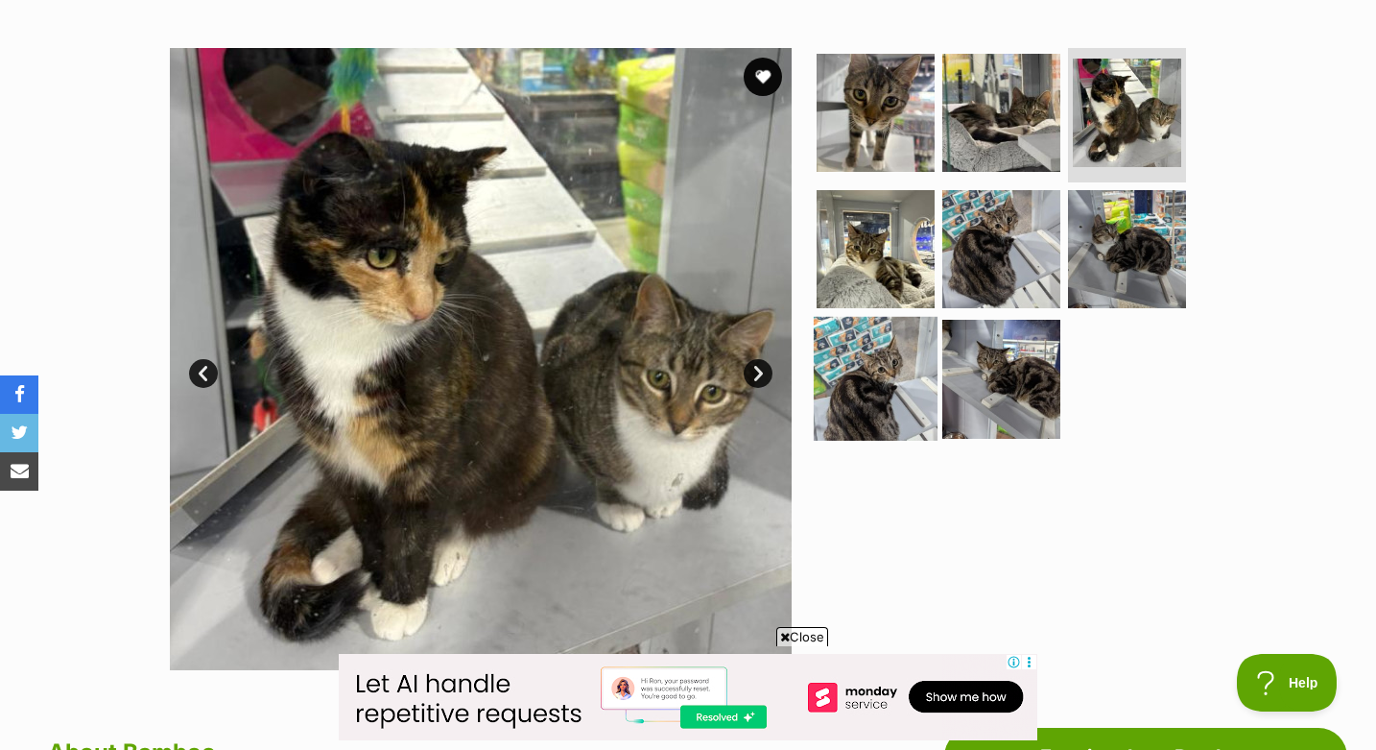
click at [878, 369] on img at bounding box center [876, 379] width 124 height 124
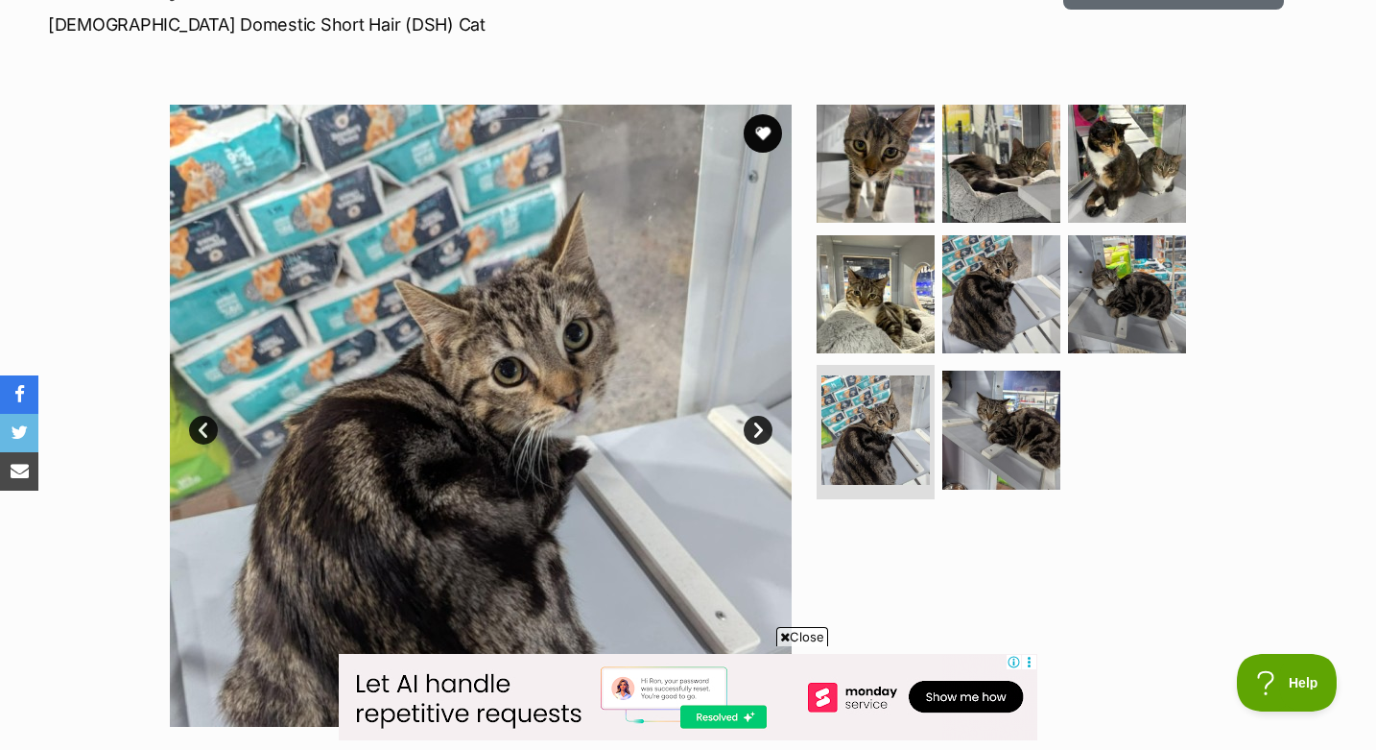
scroll to position [291, 0]
